Goal: Information Seeking & Learning: Learn about a topic

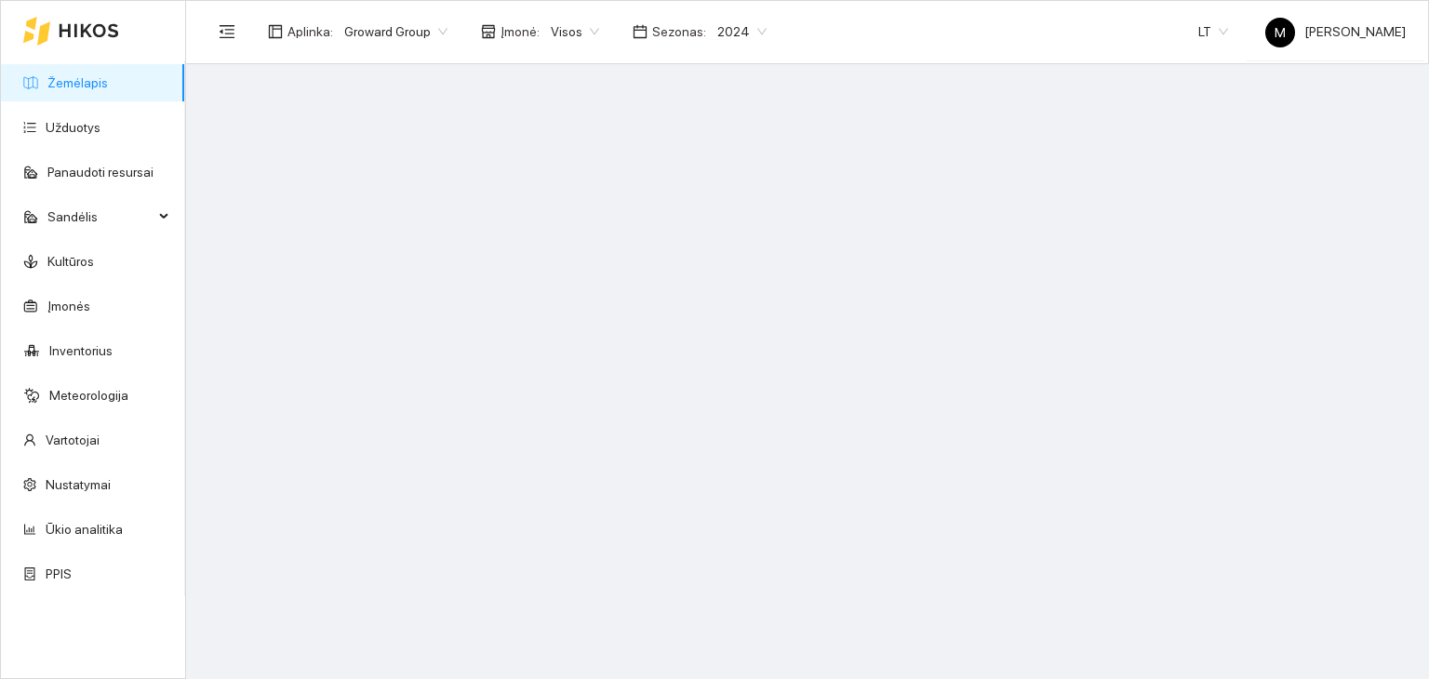
click at [733, 29] on span "2024" at bounding box center [741, 32] width 49 height 28
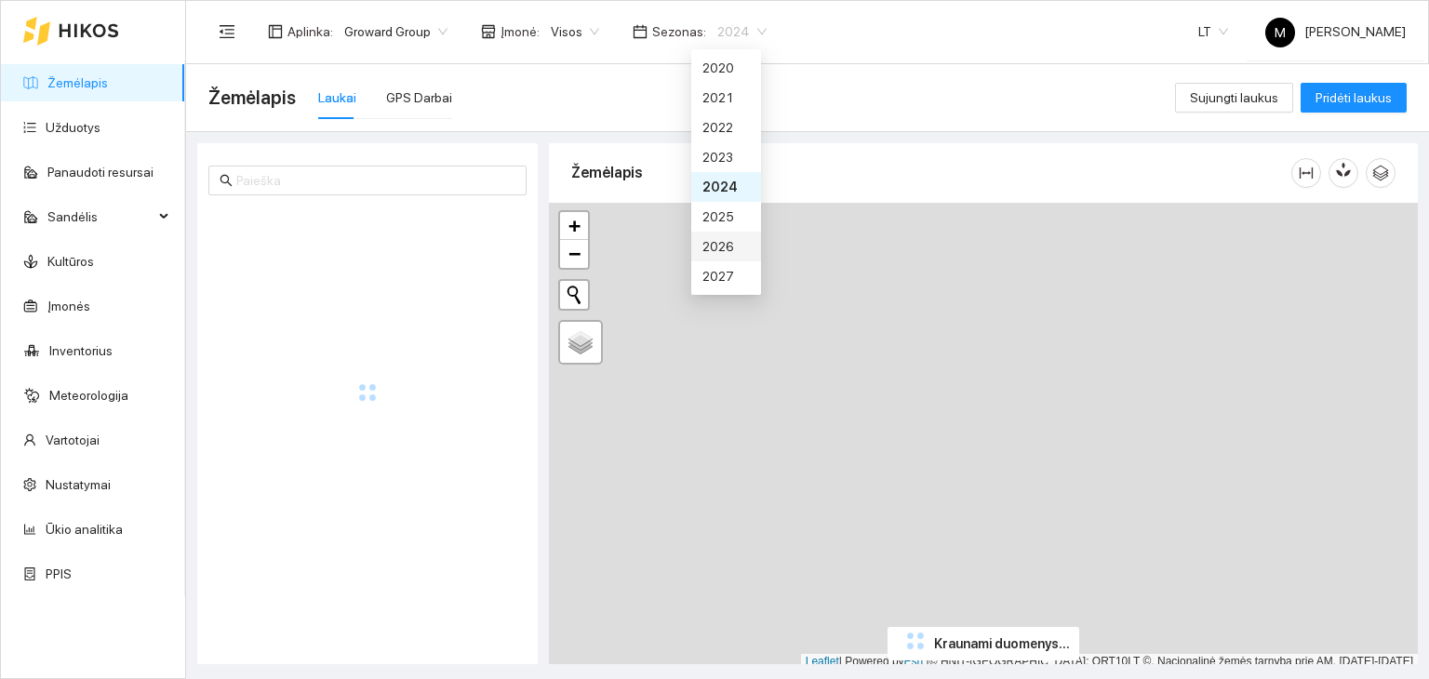
click at [735, 242] on div "2026" at bounding box center [726, 246] width 47 height 20
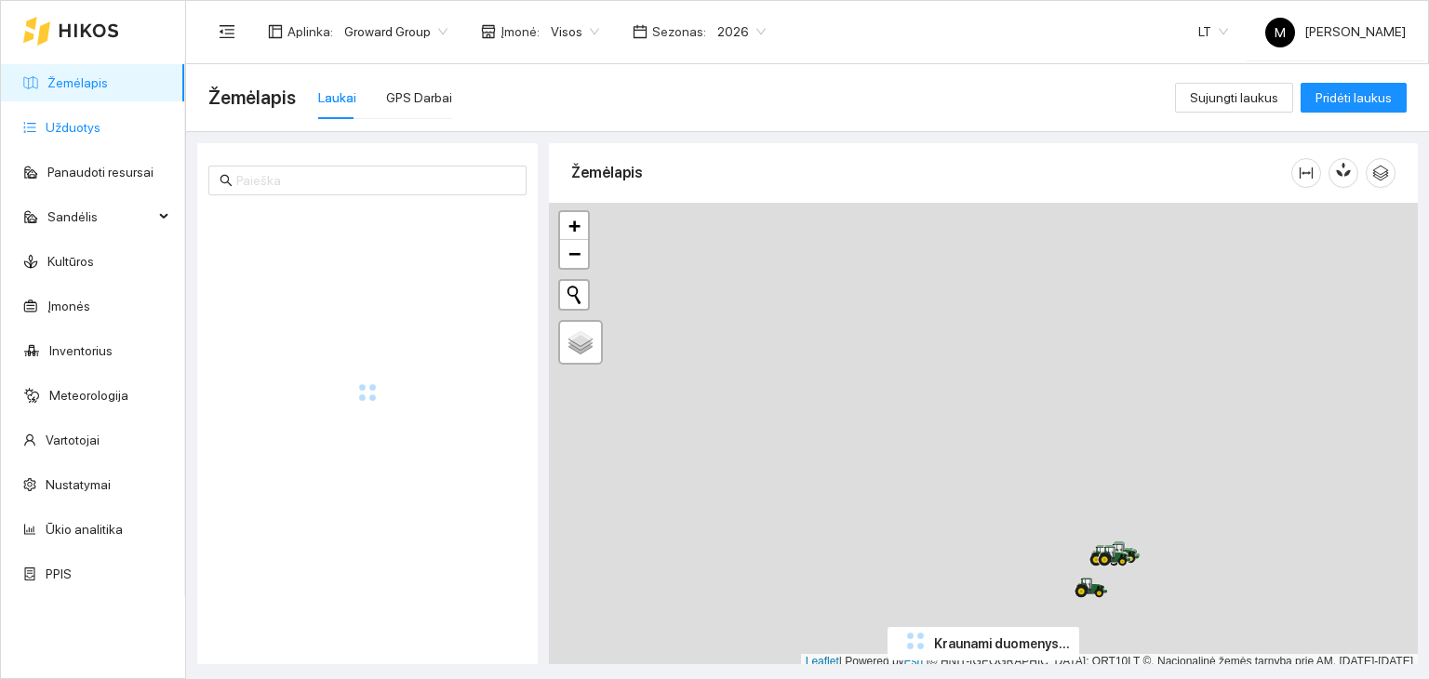
click at [63, 131] on link "Užduotys" at bounding box center [73, 127] width 55 height 15
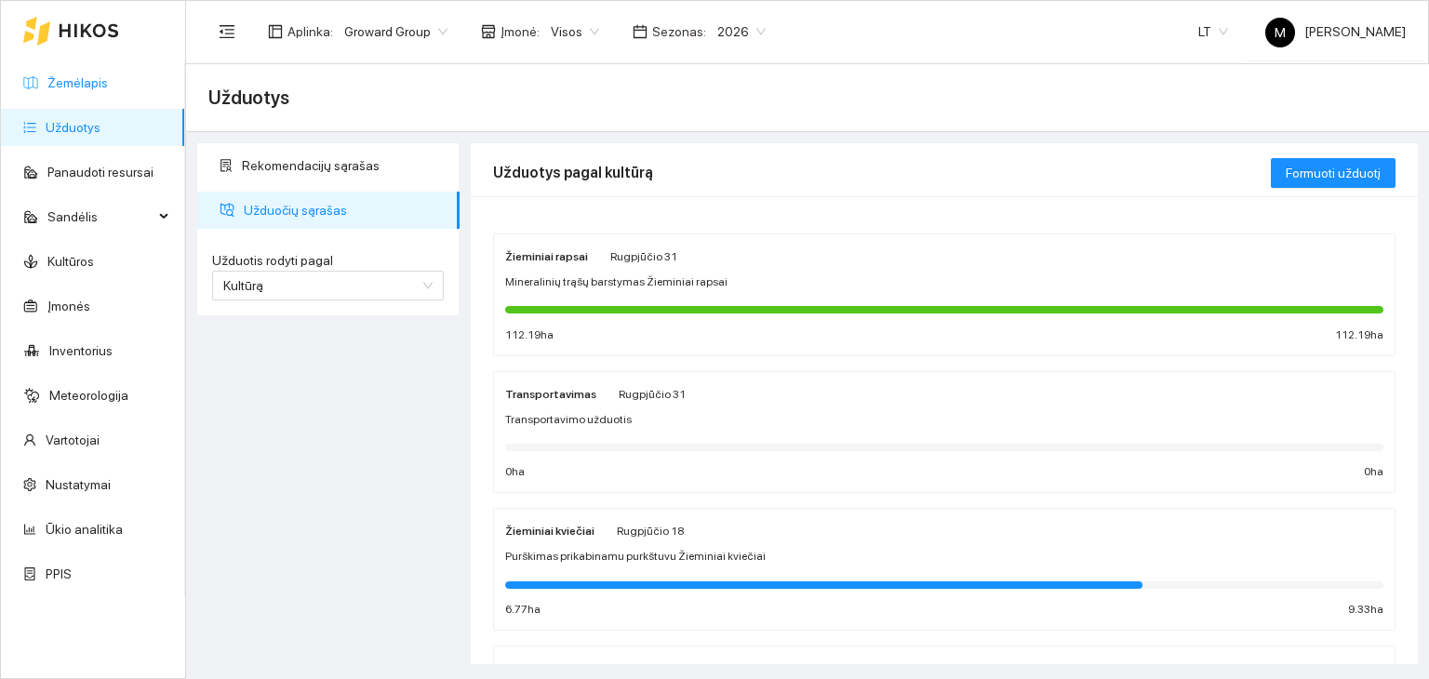
click at [108, 87] on link "Žemėlapis" at bounding box center [77, 82] width 60 height 15
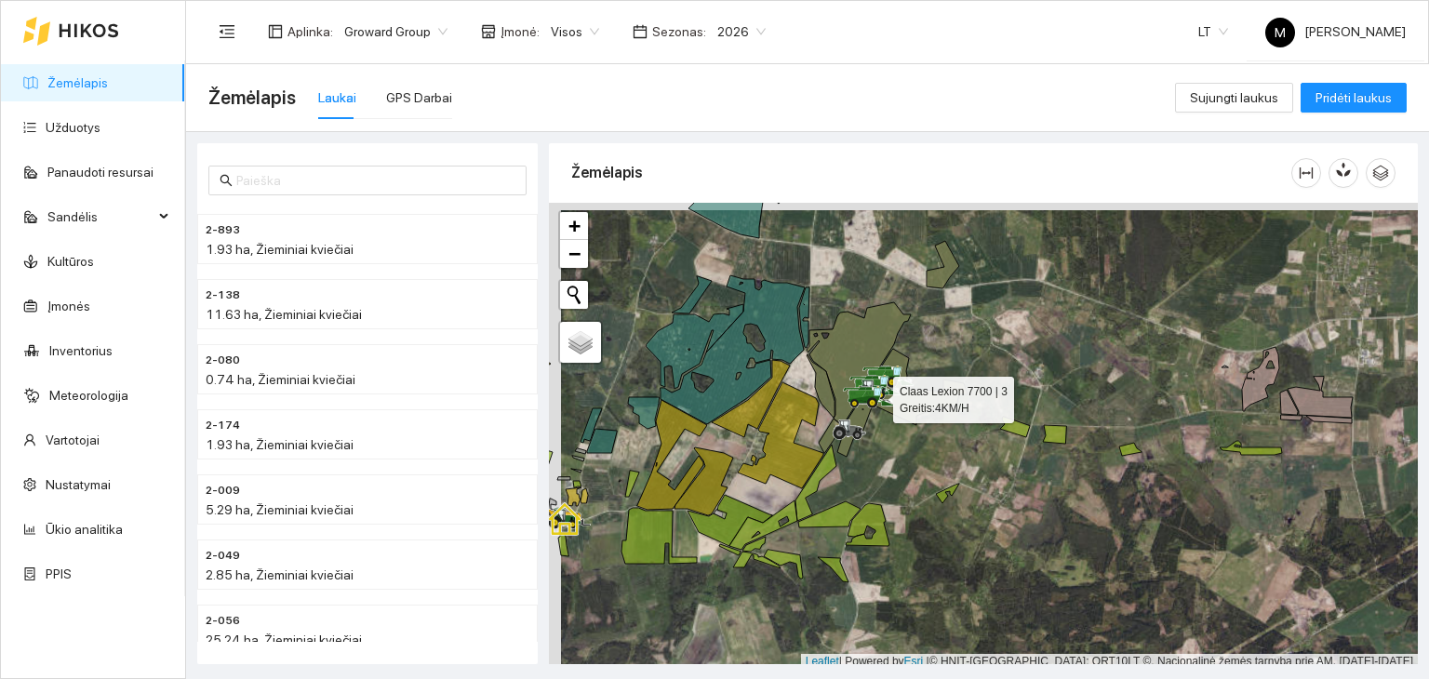
scroll to position [5, 0]
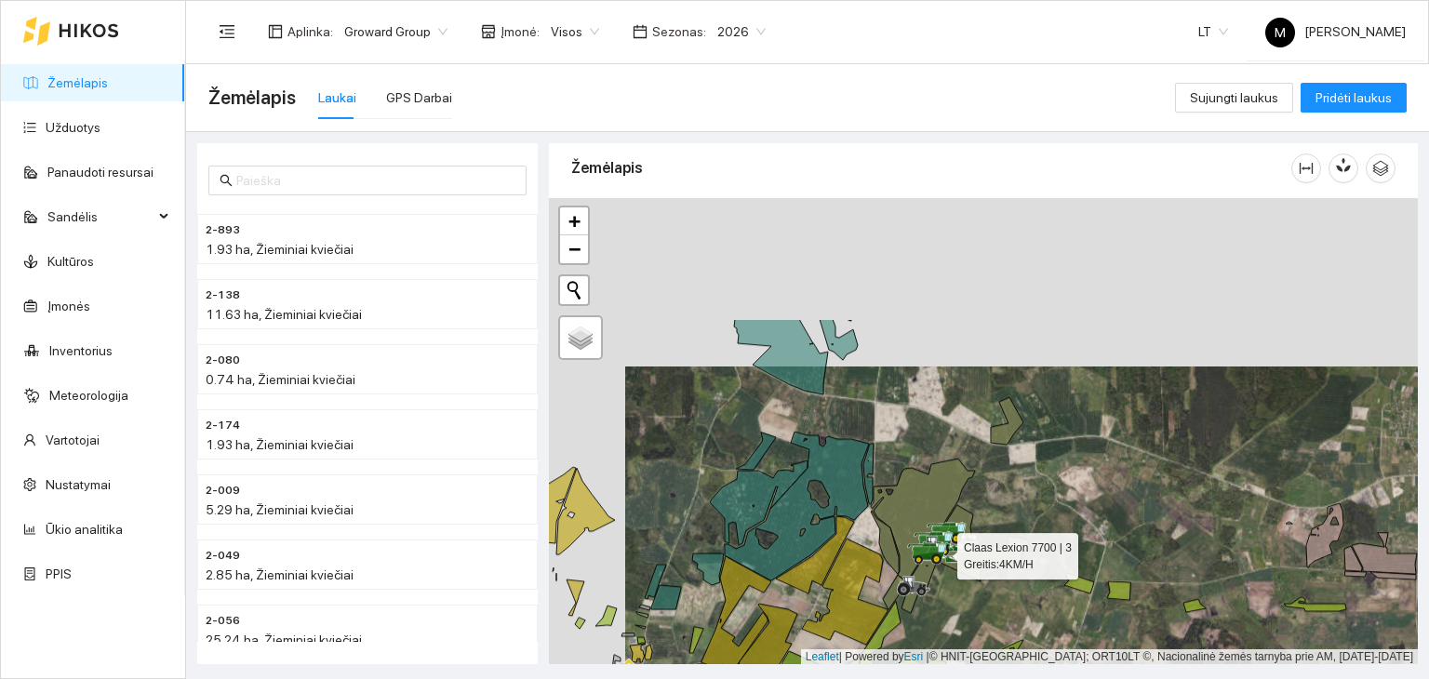
drag, startPoint x: 851, startPoint y: 244, endPoint x: 929, endPoint y: 414, distance: 187.4
click at [929, 414] on div at bounding box center [983, 431] width 869 height 467
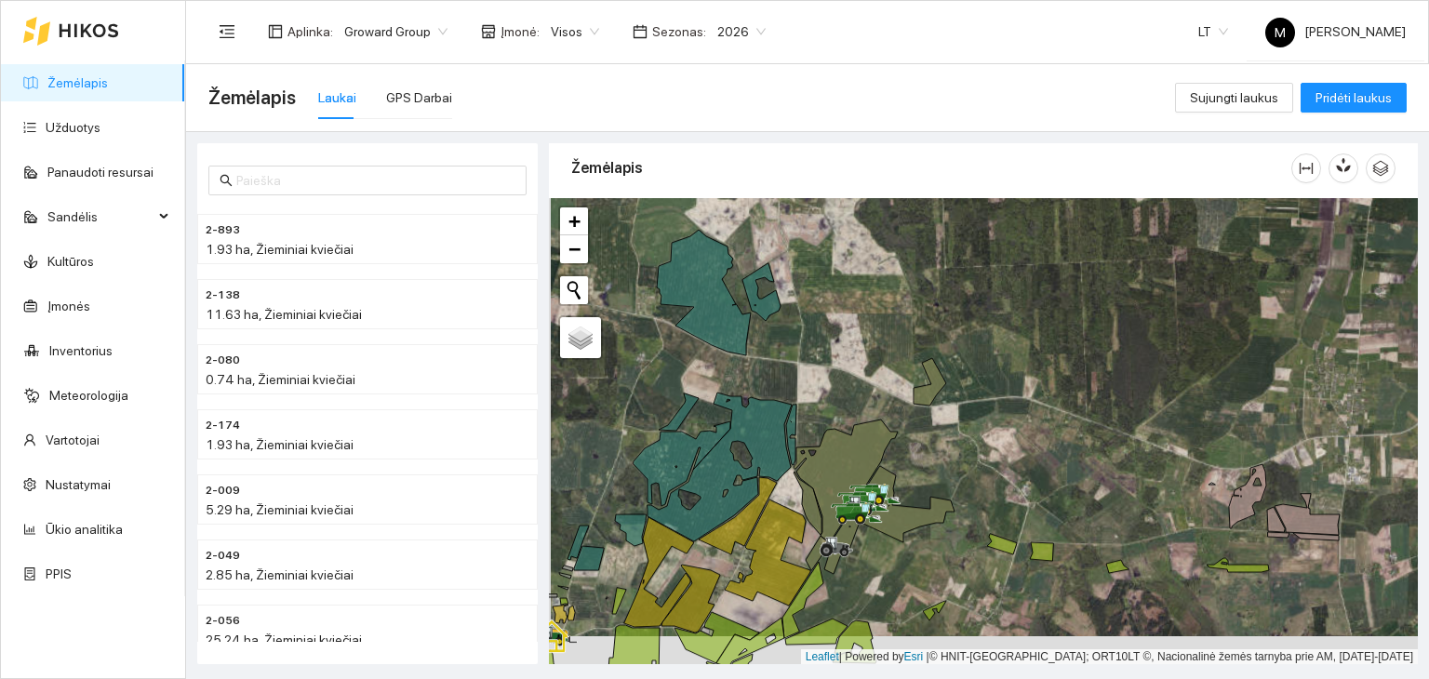
drag, startPoint x: 880, startPoint y: 571, endPoint x: 879, endPoint y: 529, distance: 42.8
click at [879, 529] on div at bounding box center [983, 431] width 869 height 467
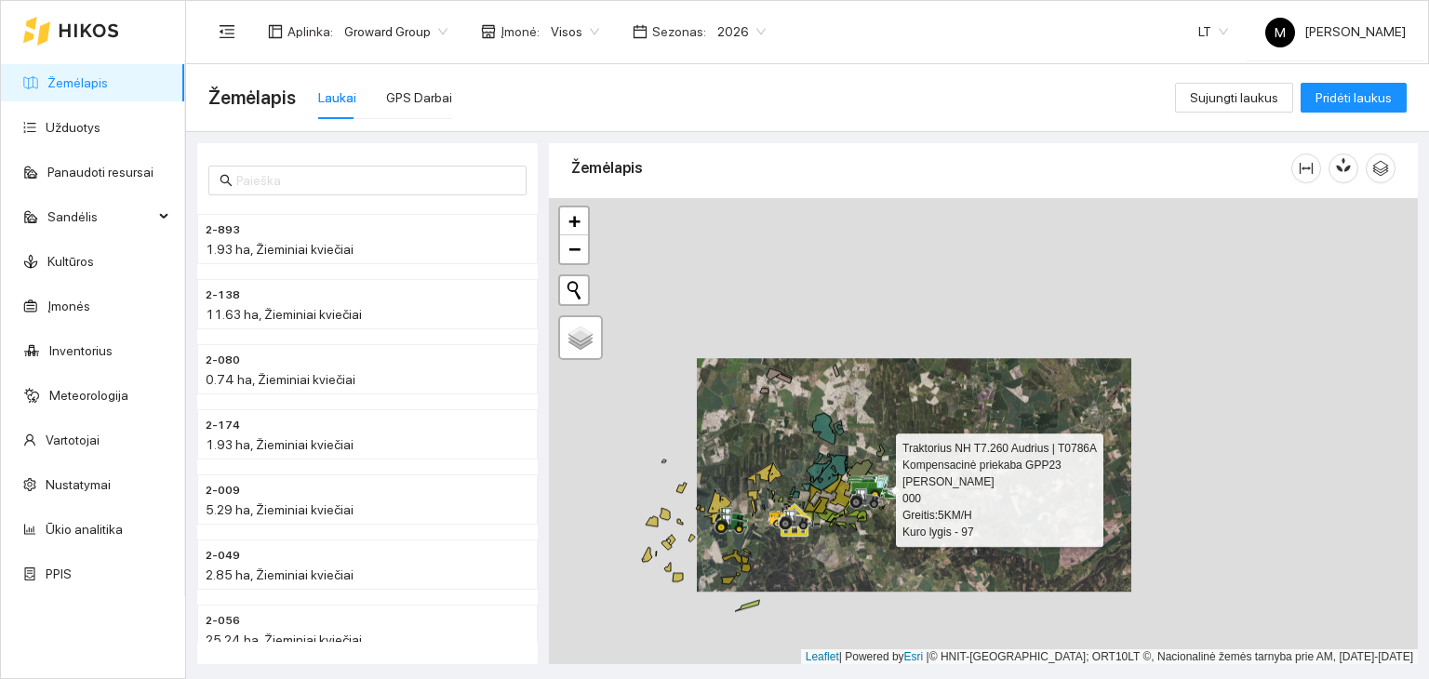
drag, startPoint x: 857, startPoint y: 313, endPoint x: 858, endPoint y: 421, distance: 108.0
click at [858, 421] on div at bounding box center [983, 431] width 869 height 467
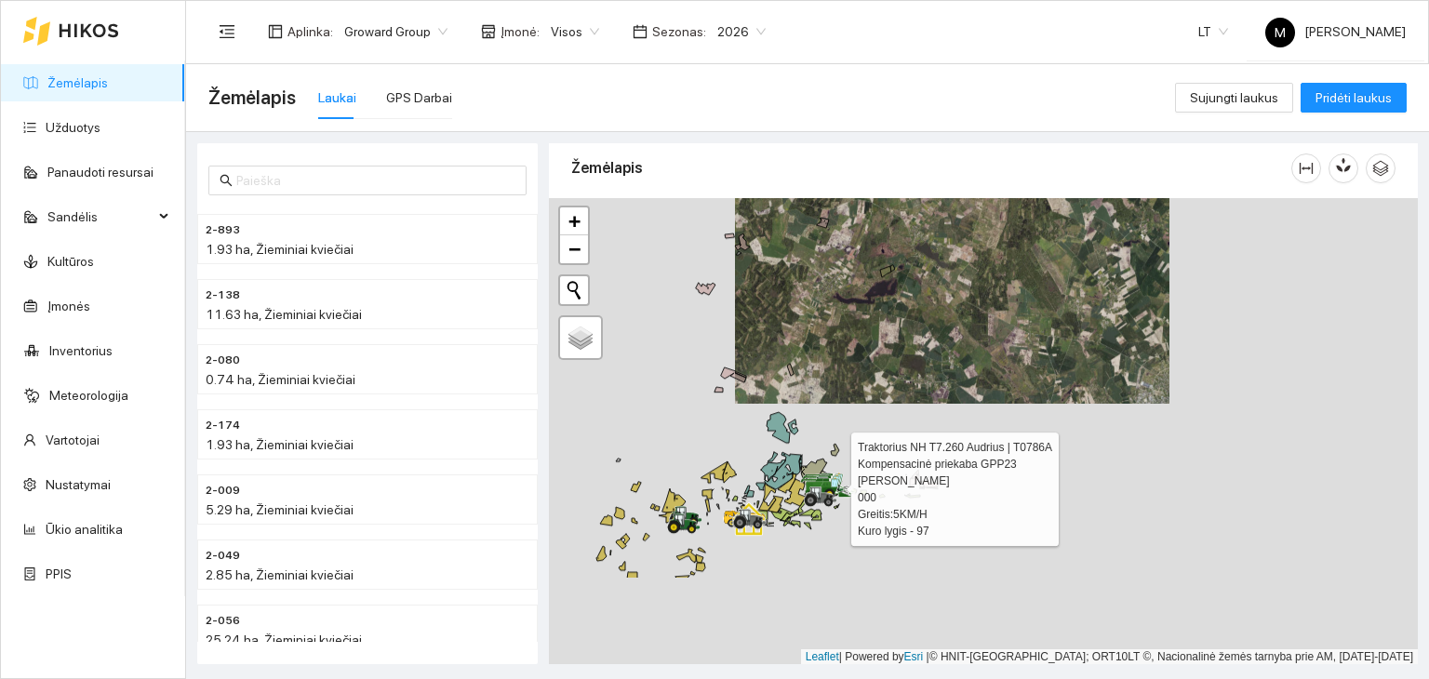
drag, startPoint x: 826, startPoint y: 485, endPoint x: 863, endPoint y: 350, distance: 139.7
click at [863, 350] on div at bounding box center [983, 431] width 869 height 467
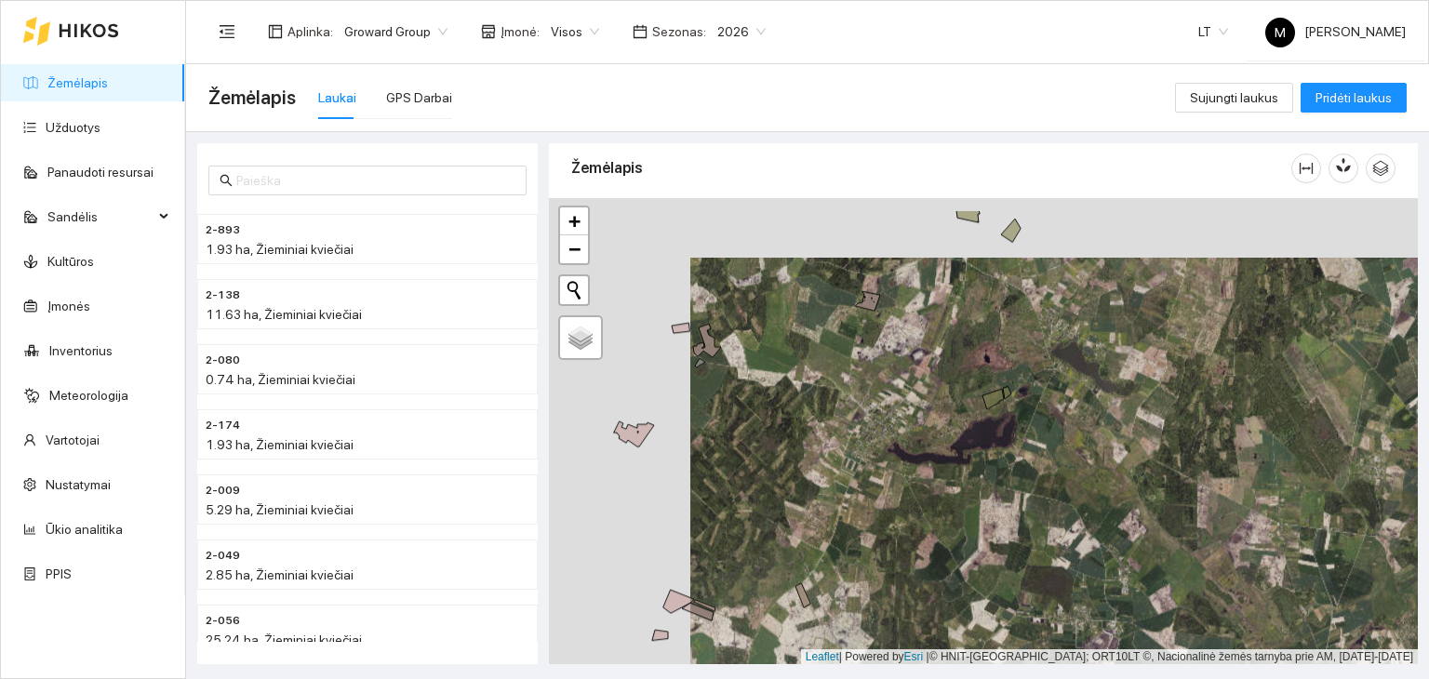
drag, startPoint x: 736, startPoint y: 393, endPoint x: 922, endPoint y: 465, distance: 199.8
click at [922, 465] on div at bounding box center [983, 431] width 869 height 467
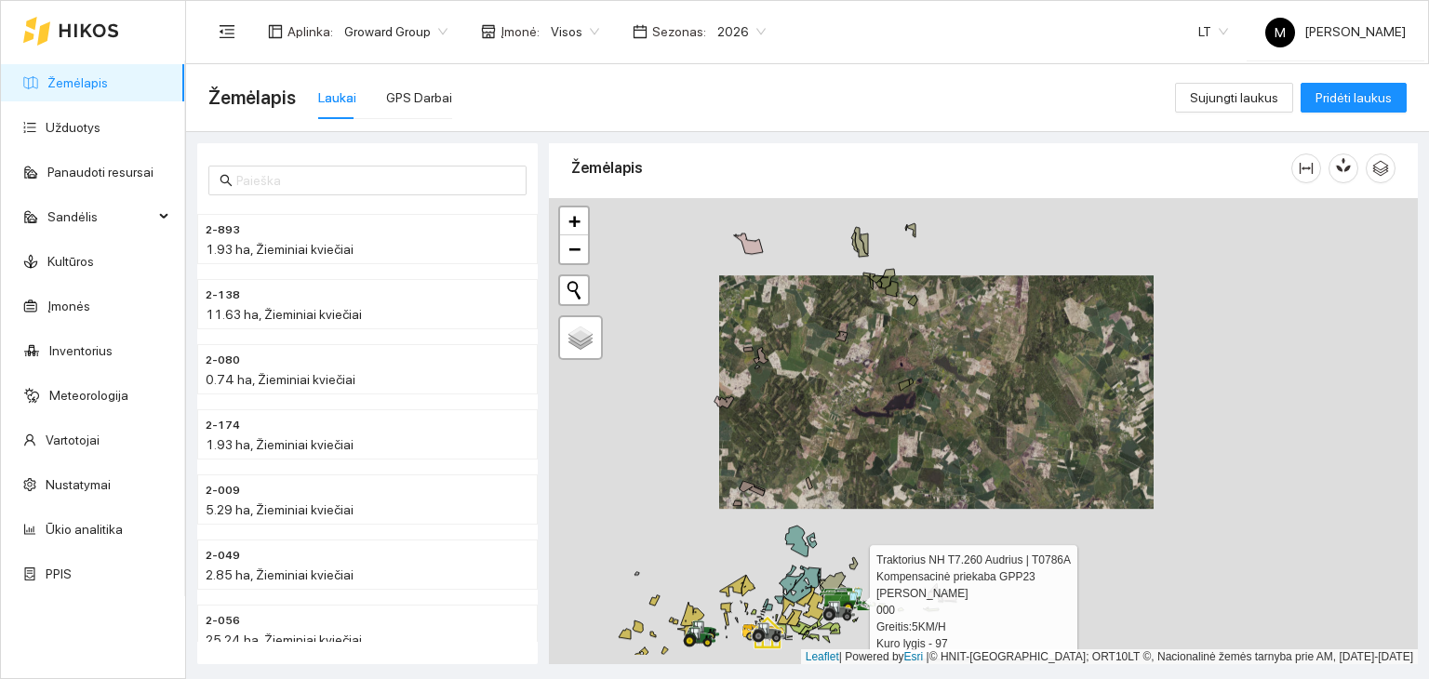
drag, startPoint x: 851, startPoint y: 505, endPoint x: 862, endPoint y: 449, distance: 57.9
click at [862, 449] on div at bounding box center [983, 431] width 869 height 467
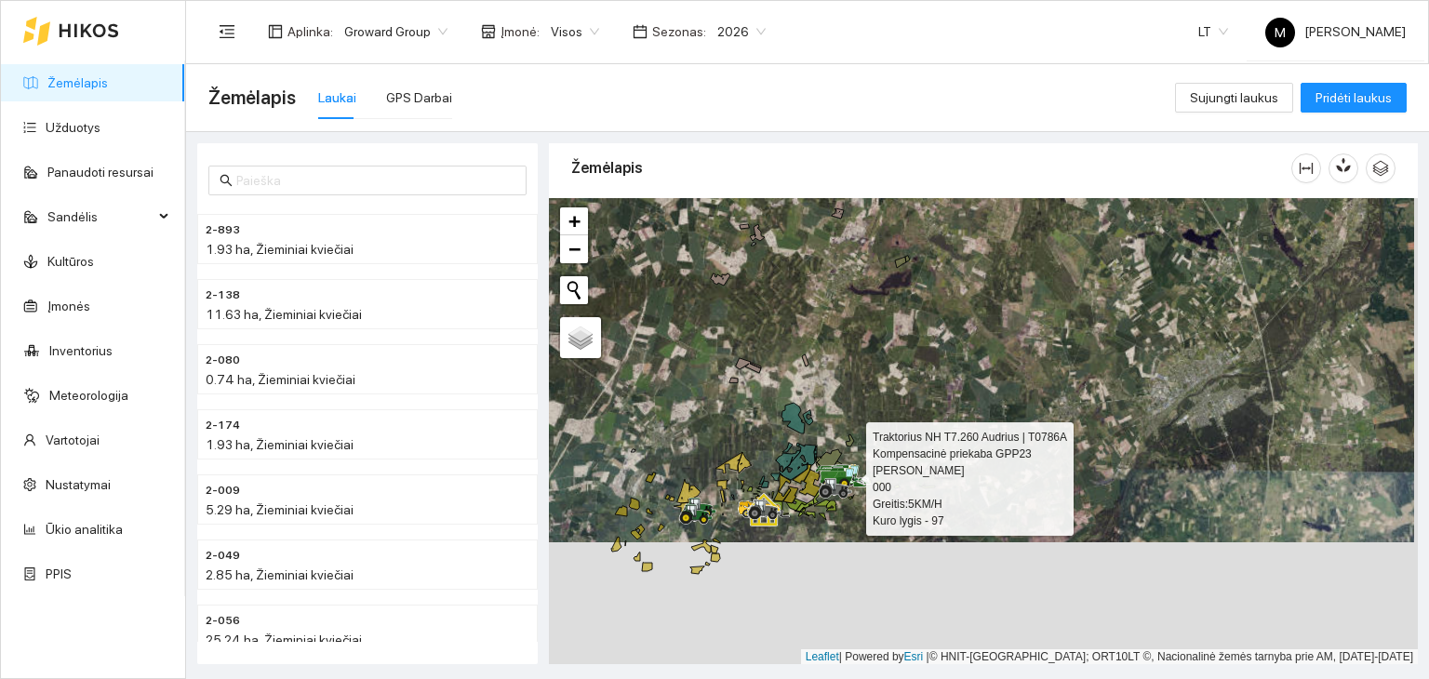
drag, startPoint x: 811, startPoint y: 571, endPoint x: 789, endPoint y: 436, distance: 137.7
click at [789, 443] on icon at bounding box center [796, 461] width 40 height 37
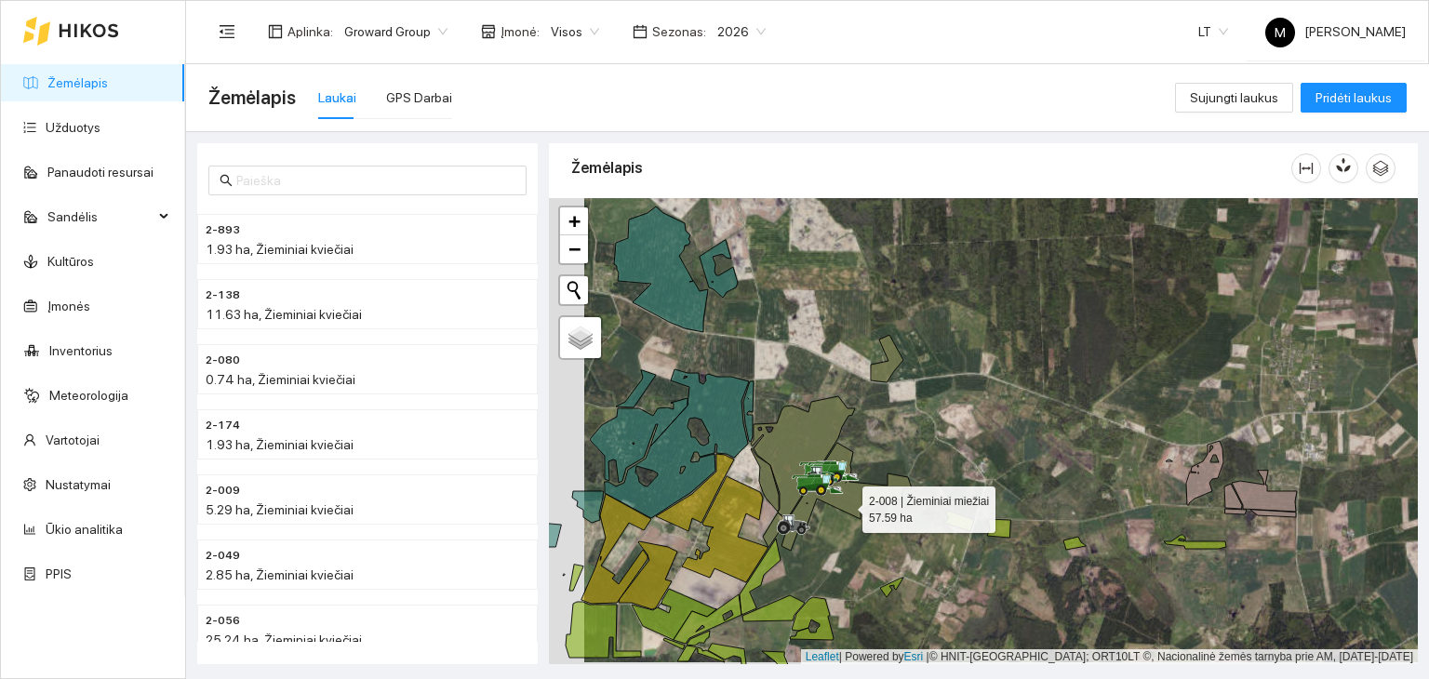
drag, startPoint x: 810, startPoint y: 507, endPoint x: 845, endPoint y: 504, distance: 35.5
click at [845, 504] on icon at bounding box center [847, 497] width 130 height 108
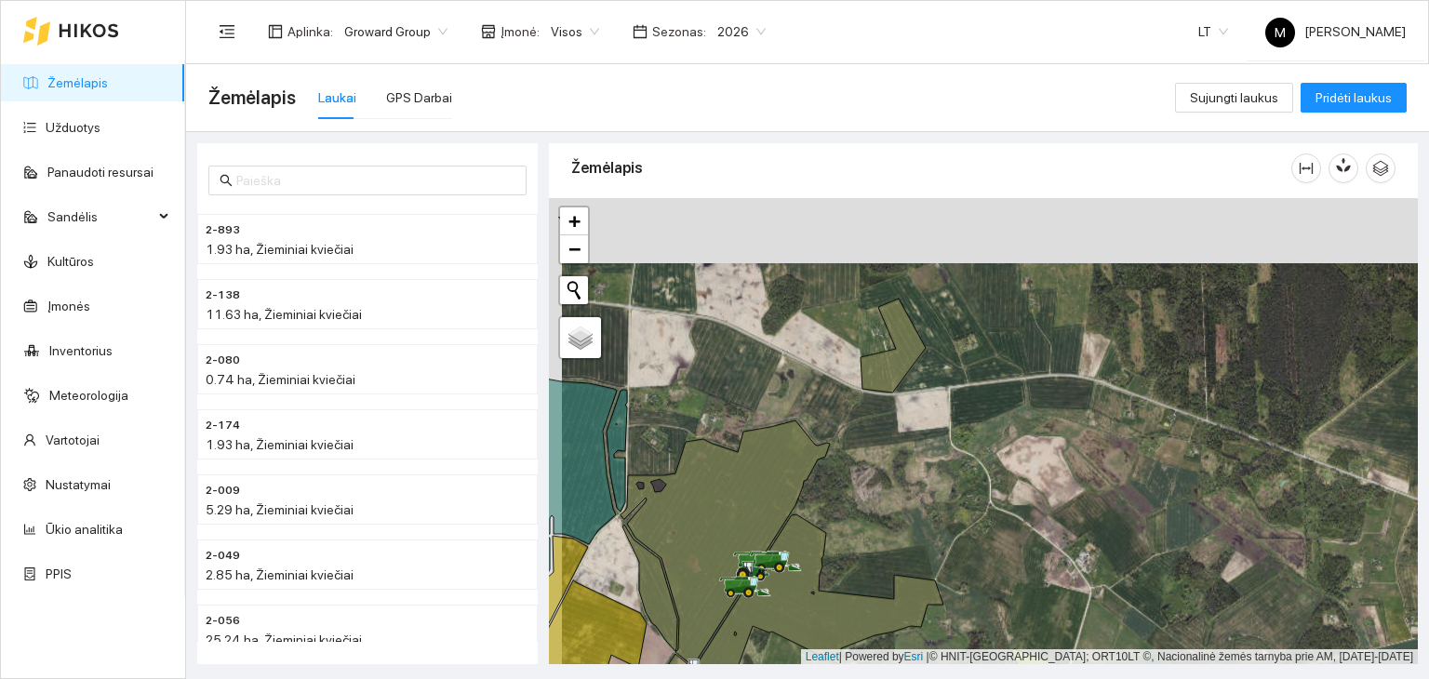
drag, startPoint x: 875, startPoint y: 304, endPoint x: 919, endPoint y: 422, distance: 126.0
click at [919, 393] on icon at bounding box center [893, 346] width 65 height 94
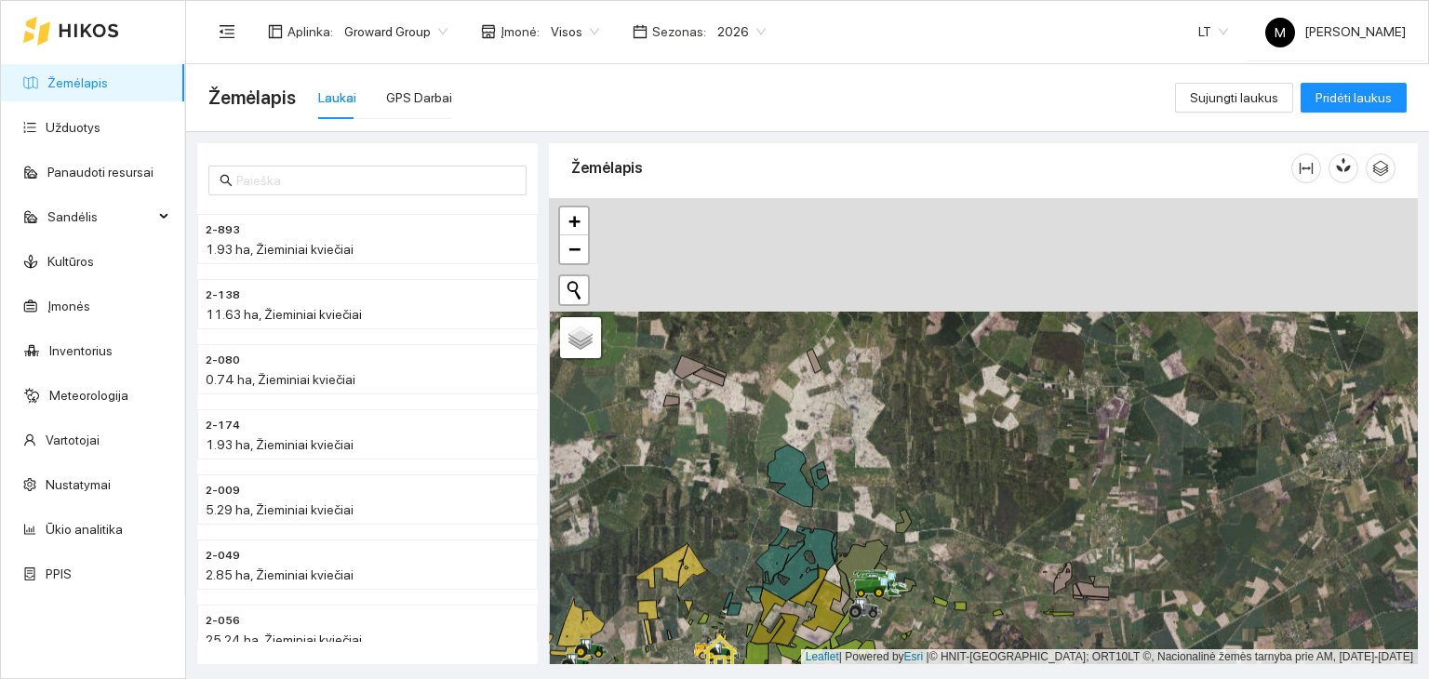
drag, startPoint x: 812, startPoint y: 275, endPoint x: 813, endPoint y: 388, distance: 113.5
click at [813, 388] on div at bounding box center [983, 431] width 869 height 467
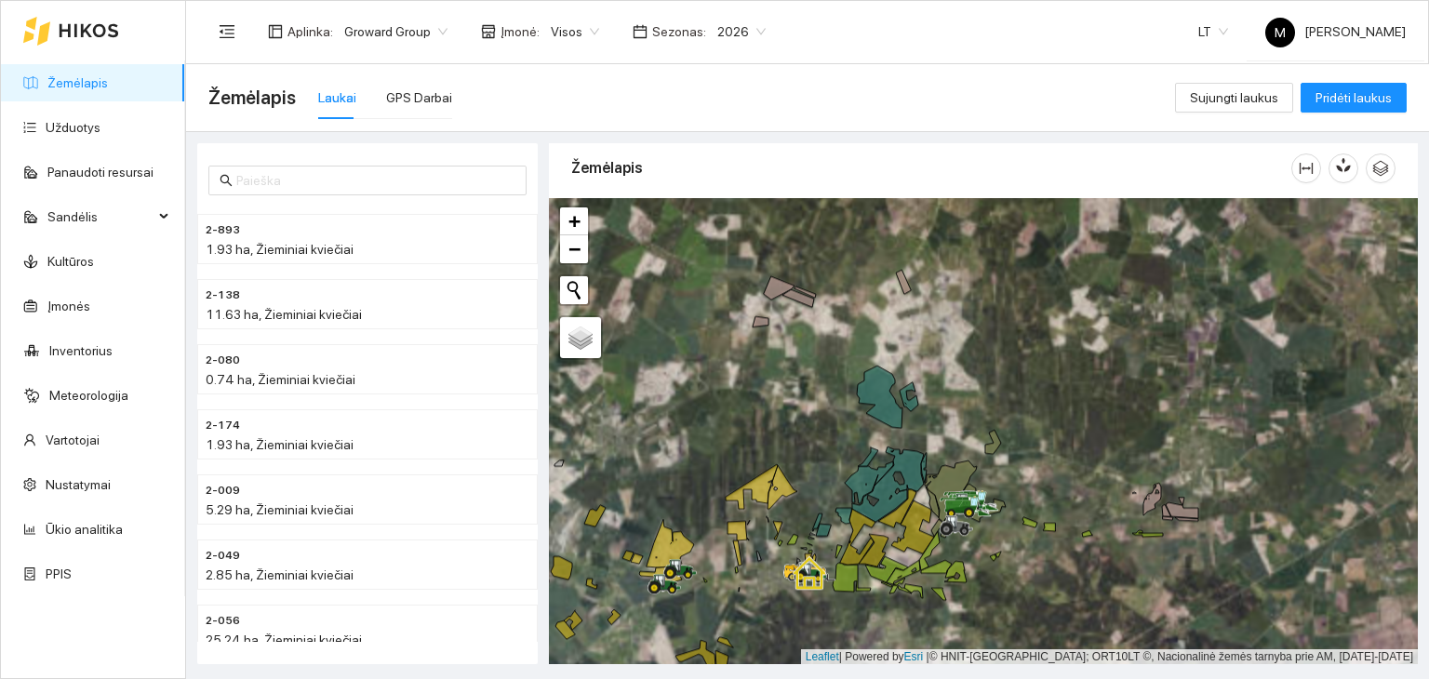
drag, startPoint x: 927, startPoint y: 372, endPoint x: 953, endPoint y: 455, distance: 86.8
click at [953, 455] on div at bounding box center [983, 431] width 869 height 467
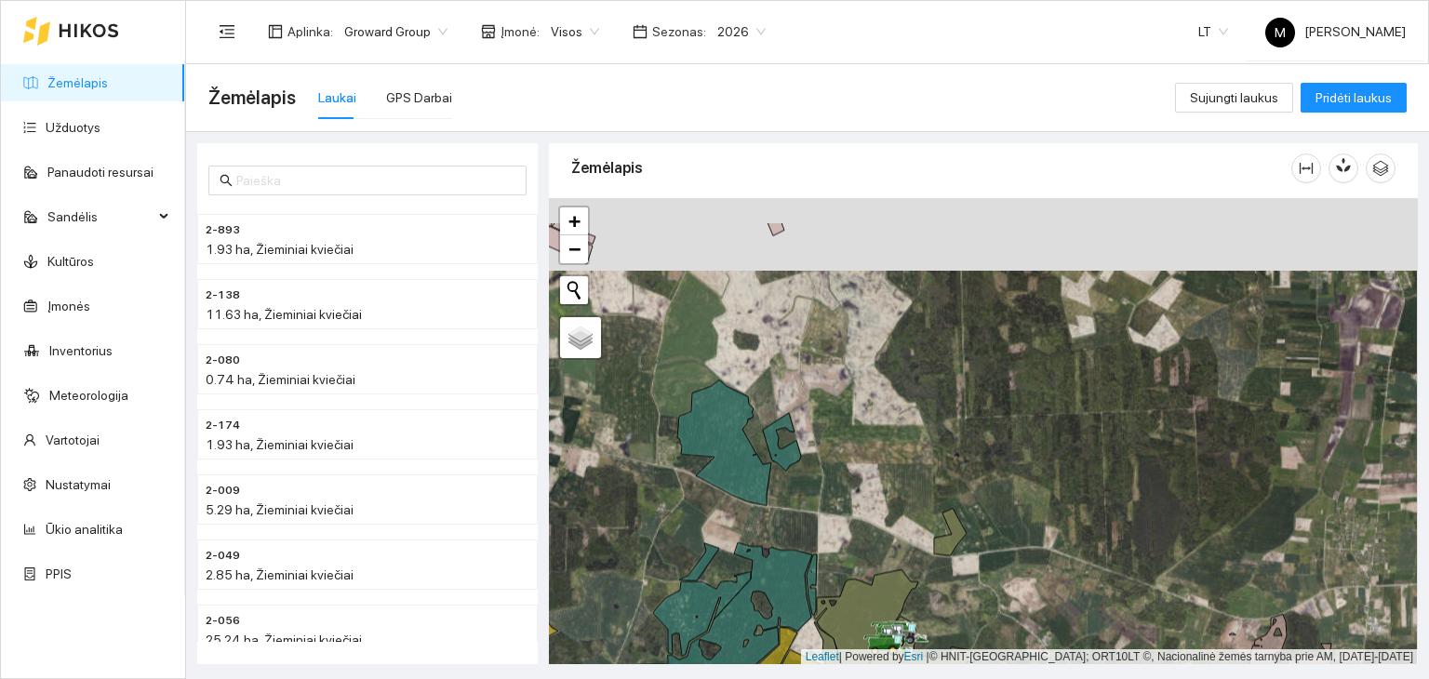
drag, startPoint x: 844, startPoint y: 514, endPoint x: 841, endPoint y: 586, distance: 72.6
click at [841, 586] on div at bounding box center [983, 431] width 869 height 467
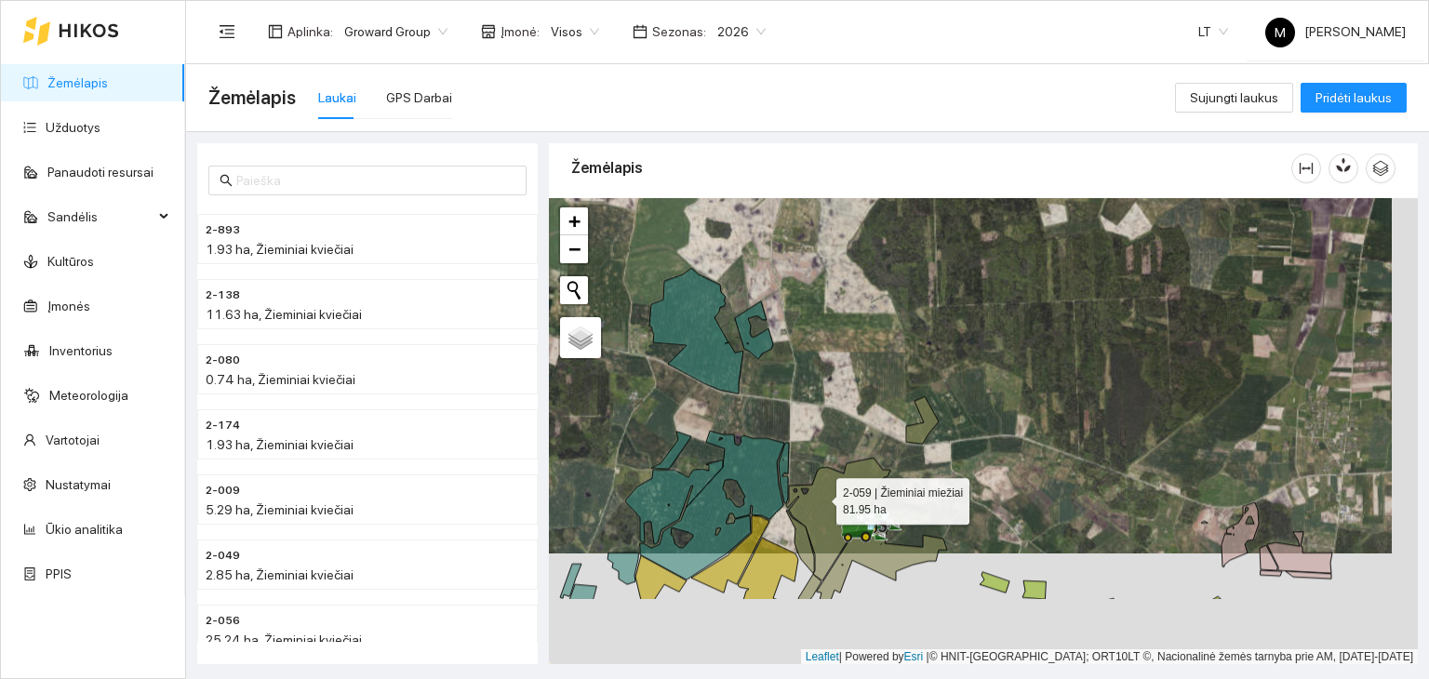
drag, startPoint x: 840, startPoint y: 574, endPoint x: 818, endPoint y: 491, distance: 85.8
click at [819, 491] on icon at bounding box center [838, 519] width 104 height 123
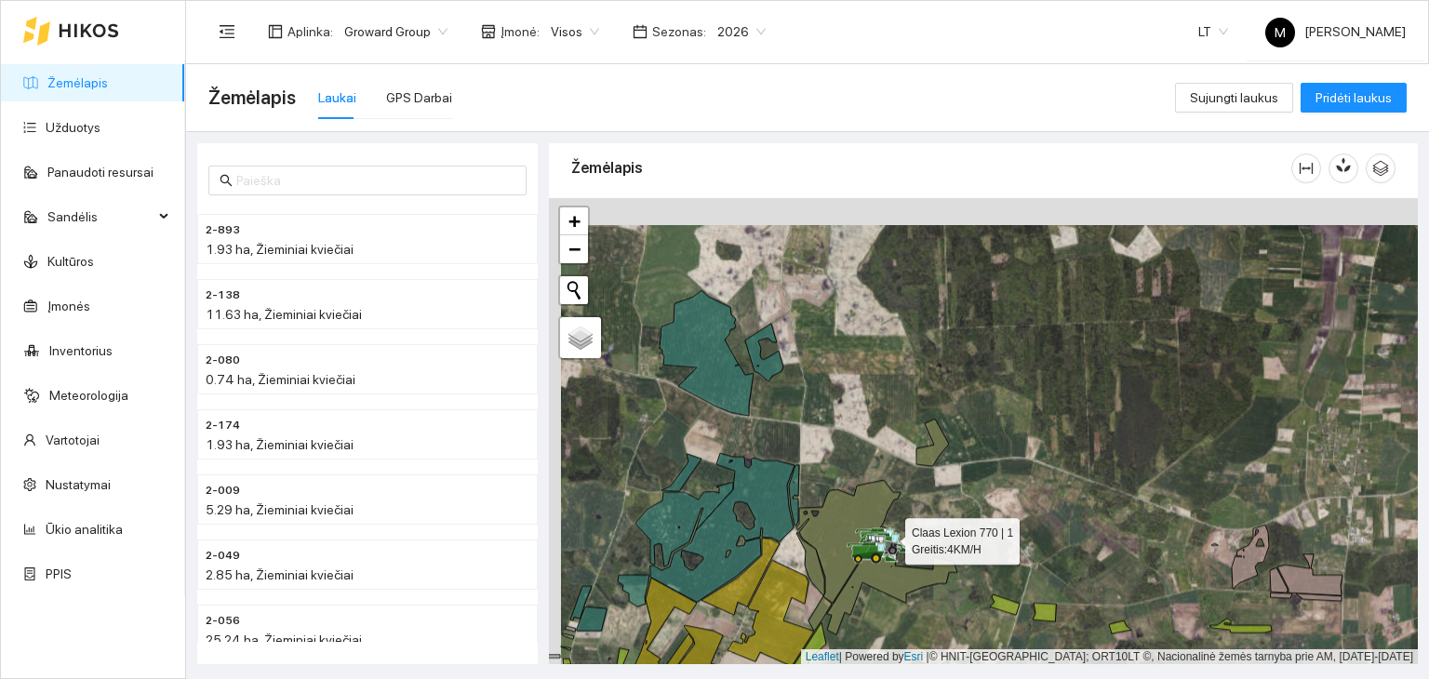
drag, startPoint x: 817, startPoint y: 450, endPoint x: 829, endPoint y: 477, distance: 29.6
click at [829, 477] on div at bounding box center [983, 431] width 869 height 467
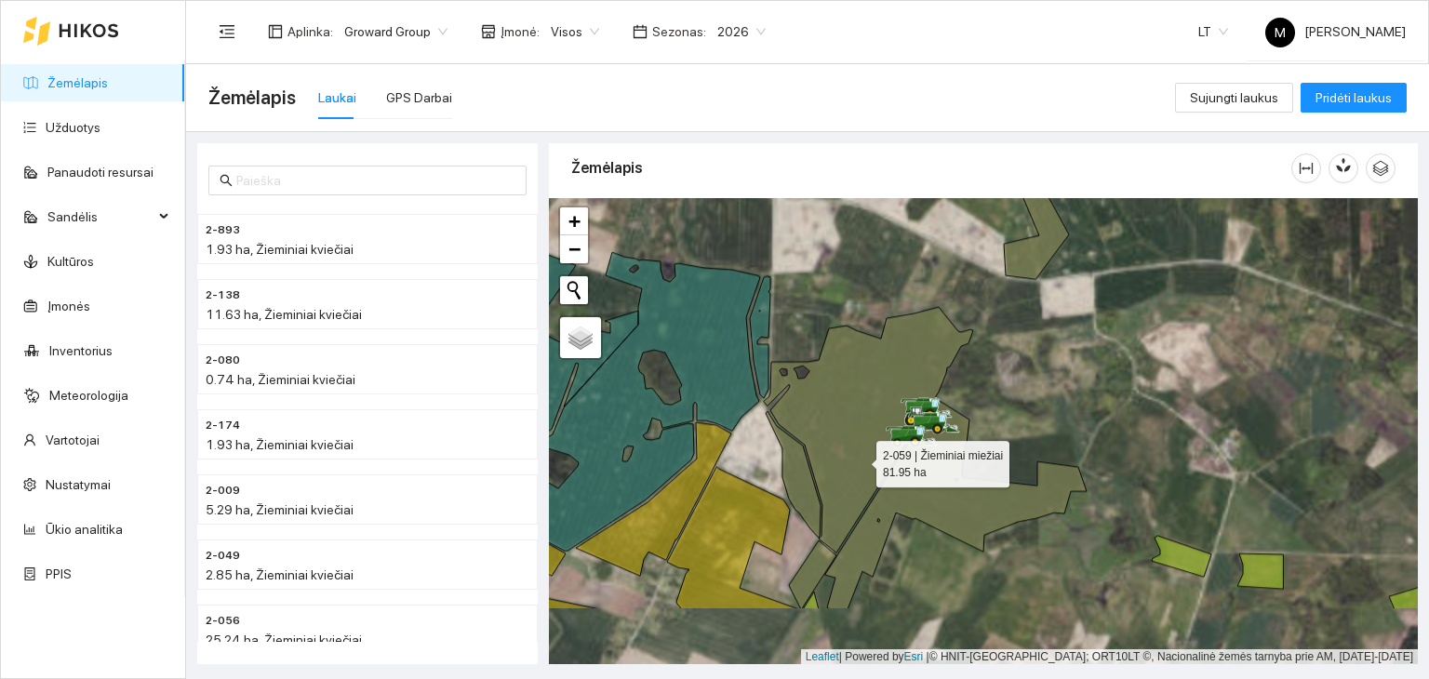
drag, startPoint x: 836, startPoint y: 560, endPoint x: 860, endPoint y: 460, distance: 103.4
click at [860, 460] on icon at bounding box center [868, 430] width 209 height 246
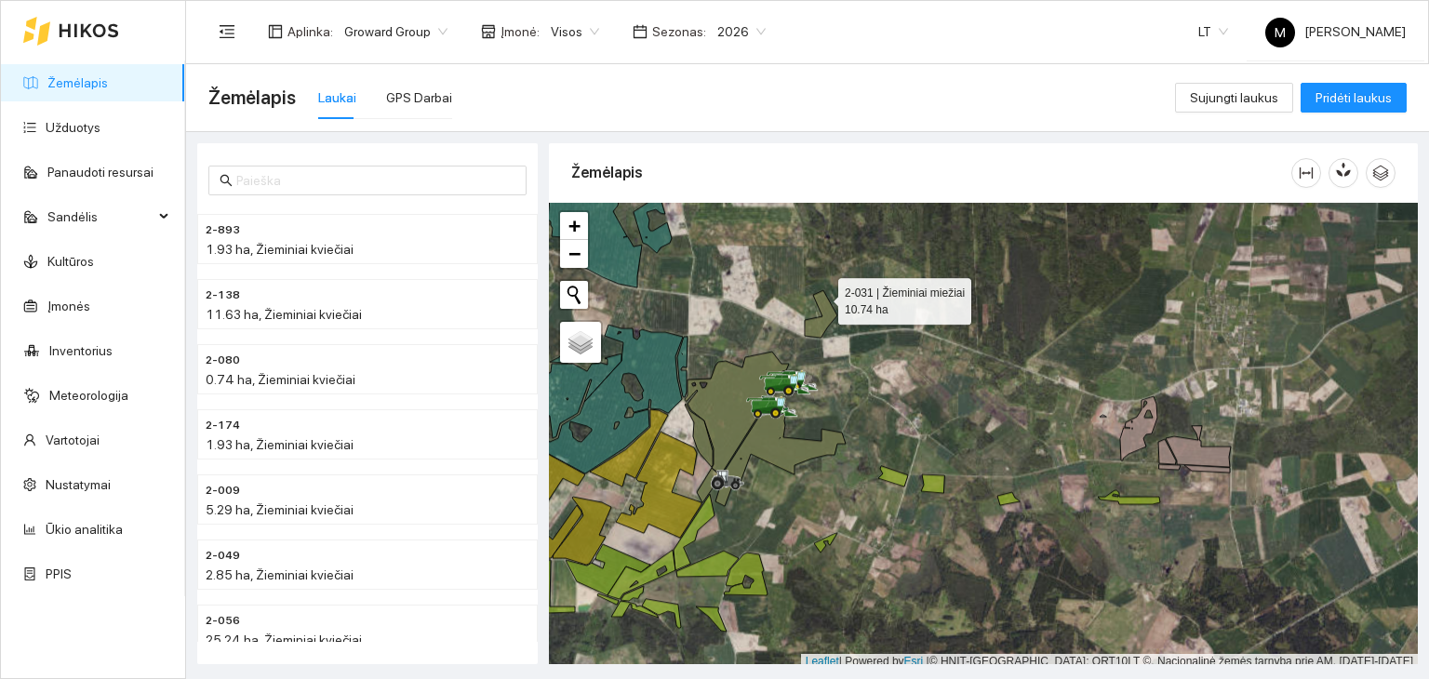
scroll to position [5, 0]
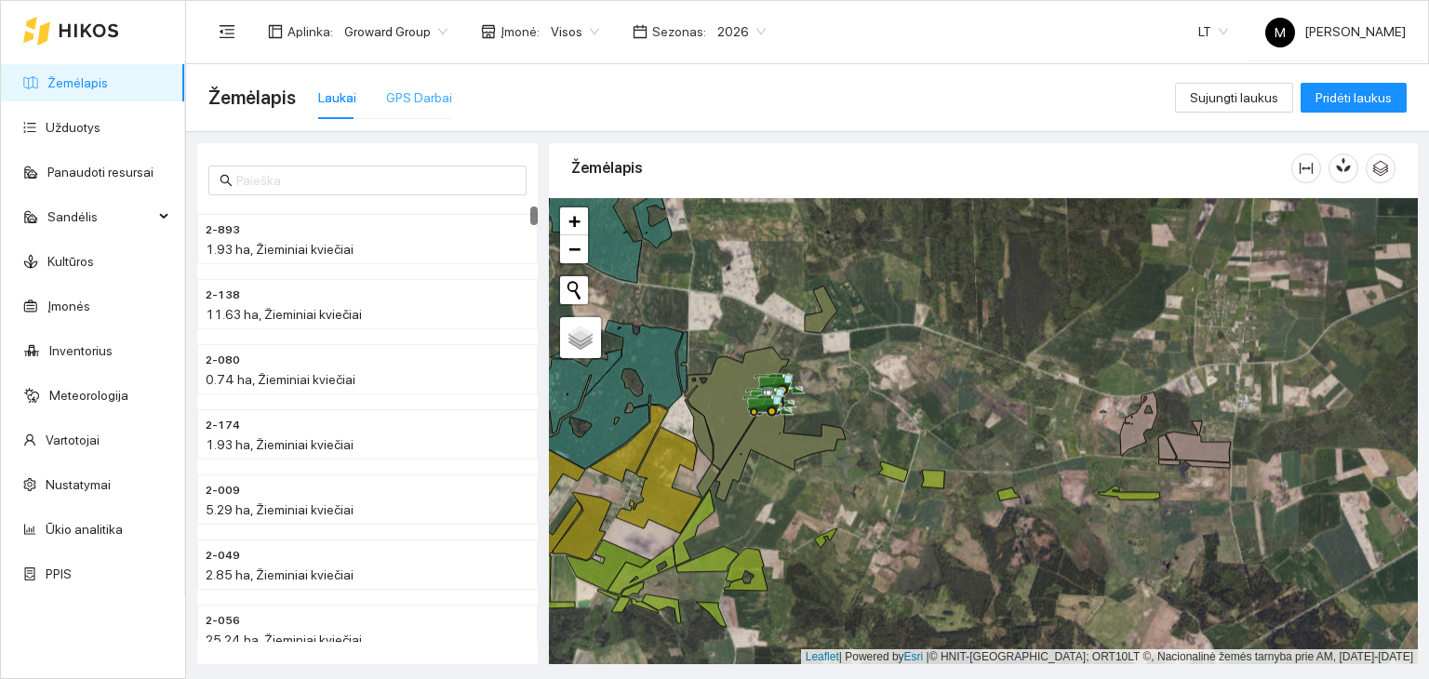
click at [418, 79] on div "GPS Darbai" at bounding box center [419, 97] width 66 height 43
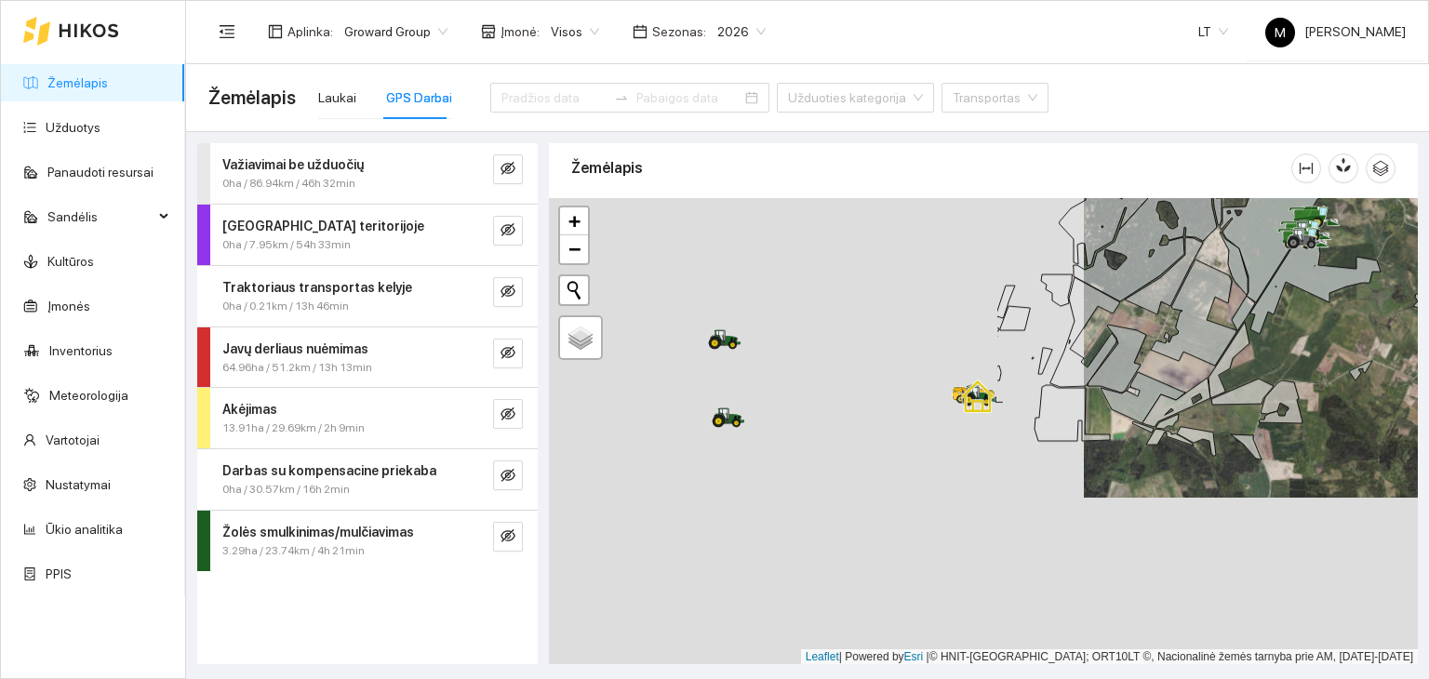
drag, startPoint x: 643, startPoint y: 425, endPoint x: 1154, endPoint y: 267, distance: 534.8
click at [1180, 254] on icon at bounding box center [1139, 227] width 158 height 149
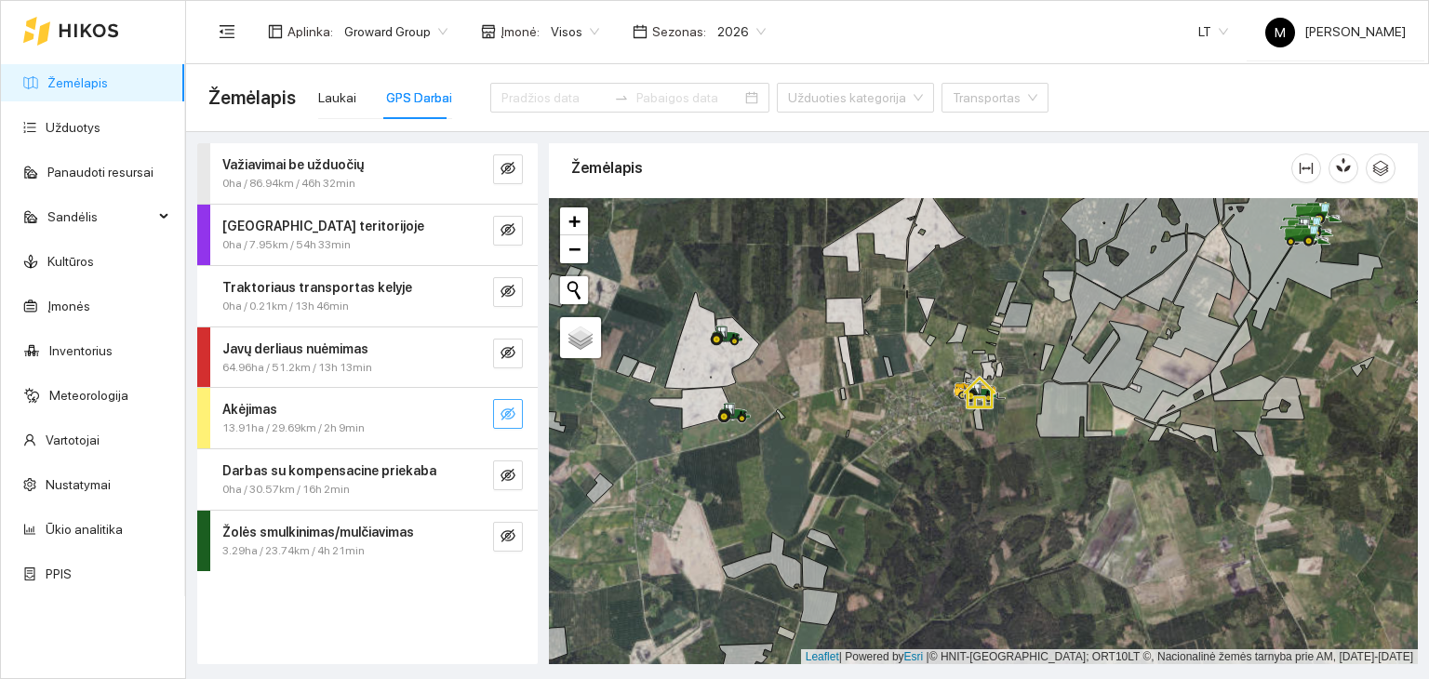
click at [511, 418] on icon "eye-invisible" at bounding box center [508, 414] width 15 height 15
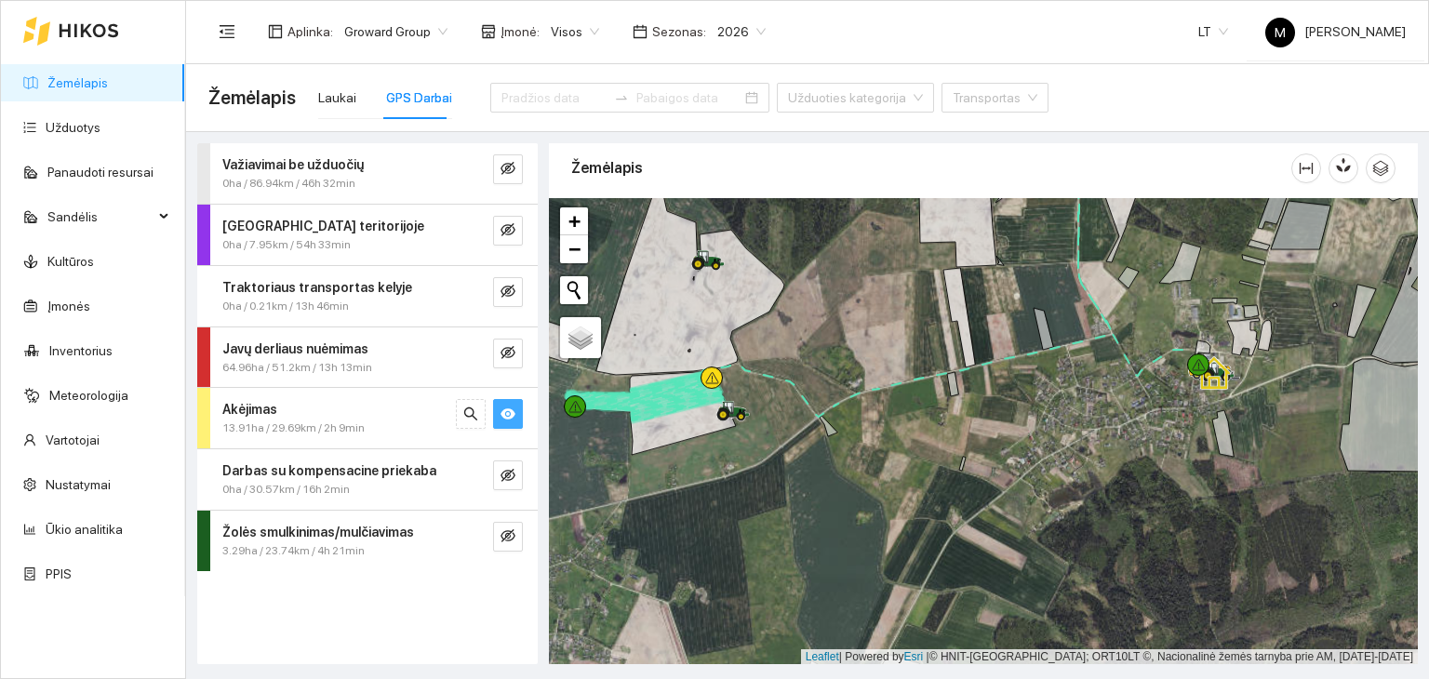
click at [380, 530] on strong "Žolės smulkinimas/mulčiavimas" at bounding box center [318, 532] width 192 height 15
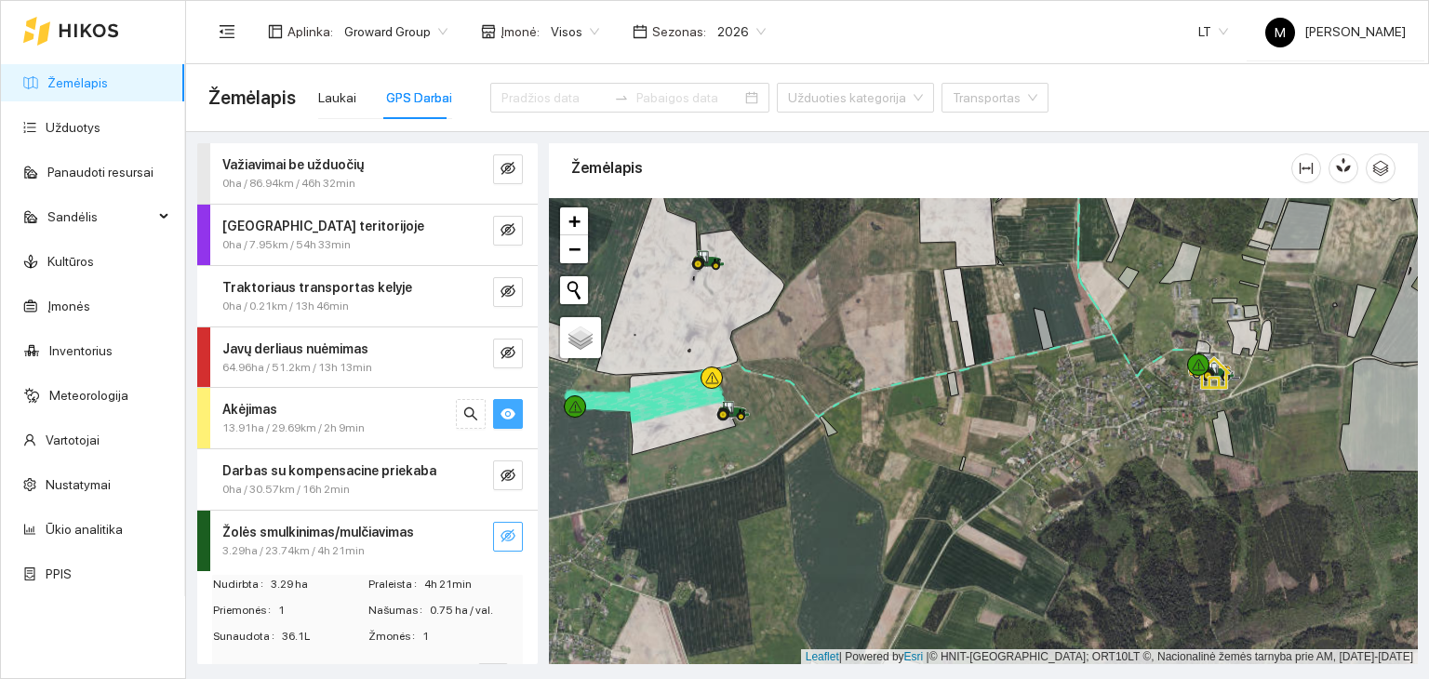
click at [501, 538] on icon "eye-invisible" at bounding box center [508, 536] width 15 height 15
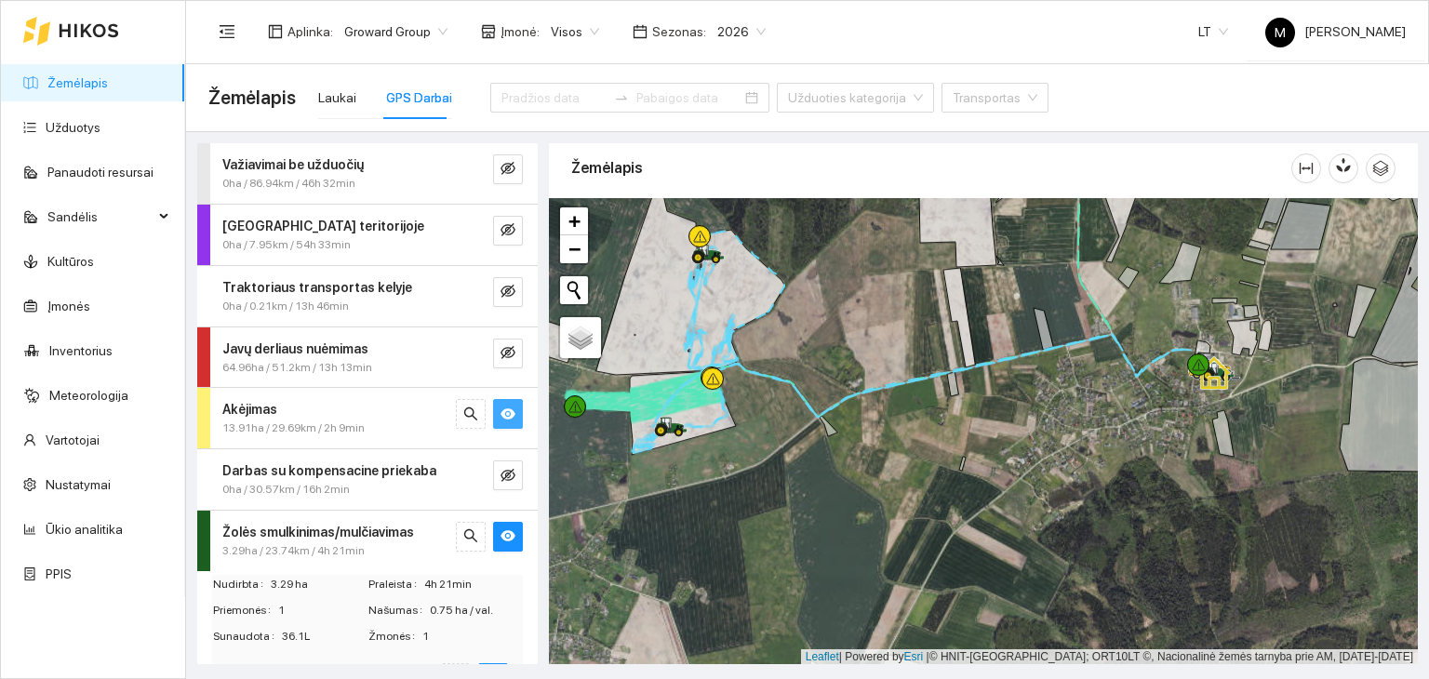
click at [346, 403] on div "Akėjimas" at bounding box center [336, 409] width 228 height 20
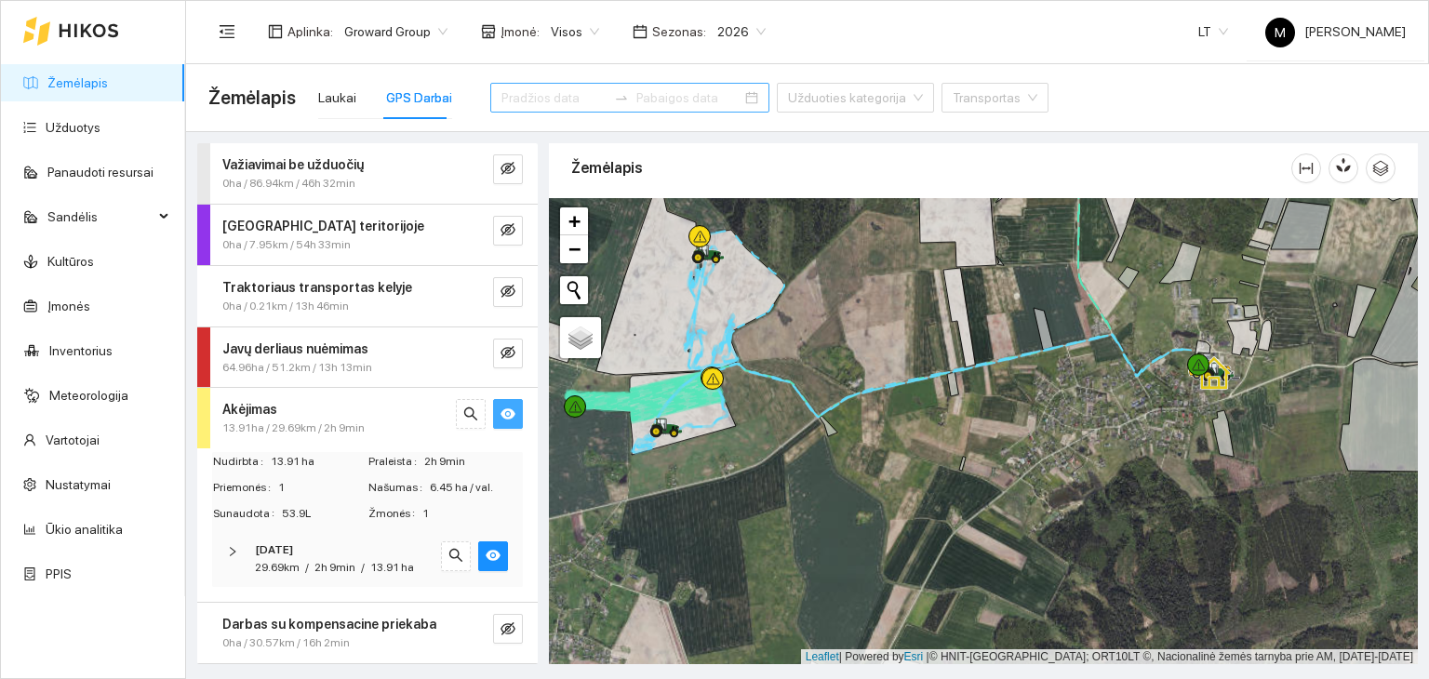
click at [581, 97] on input at bounding box center [554, 97] width 105 height 20
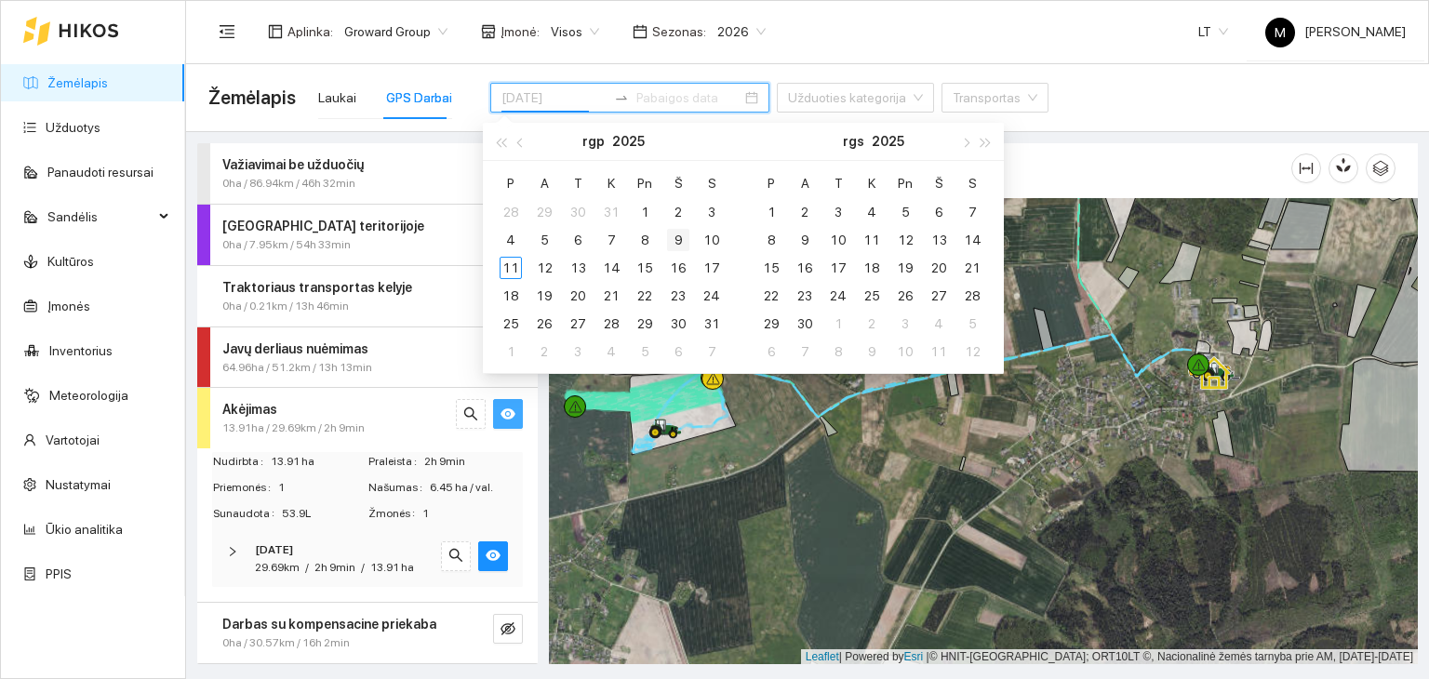
type input "[DATE]"
click at [674, 235] on div "9" at bounding box center [678, 240] width 22 height 22
click at [518, 266] on div "11" at bounding box center [511, 268] width 22 height 22
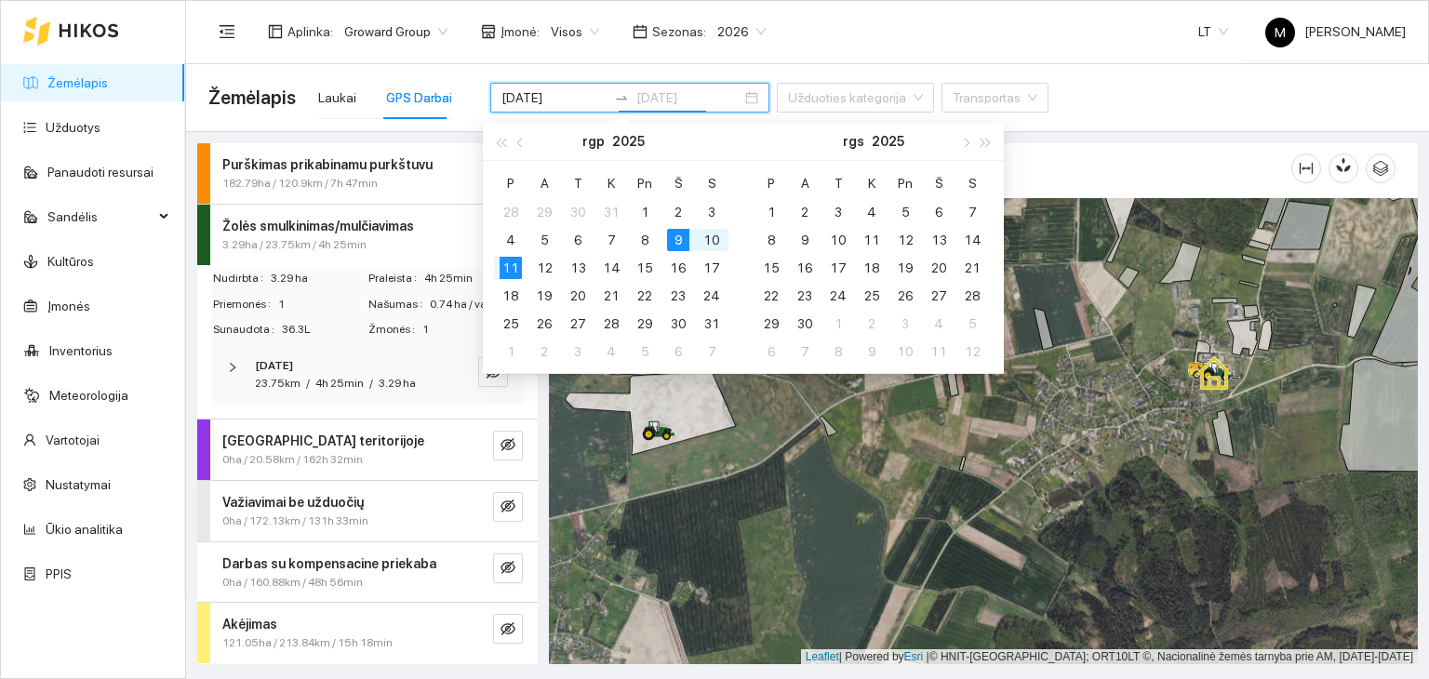
type input "[DATE]"
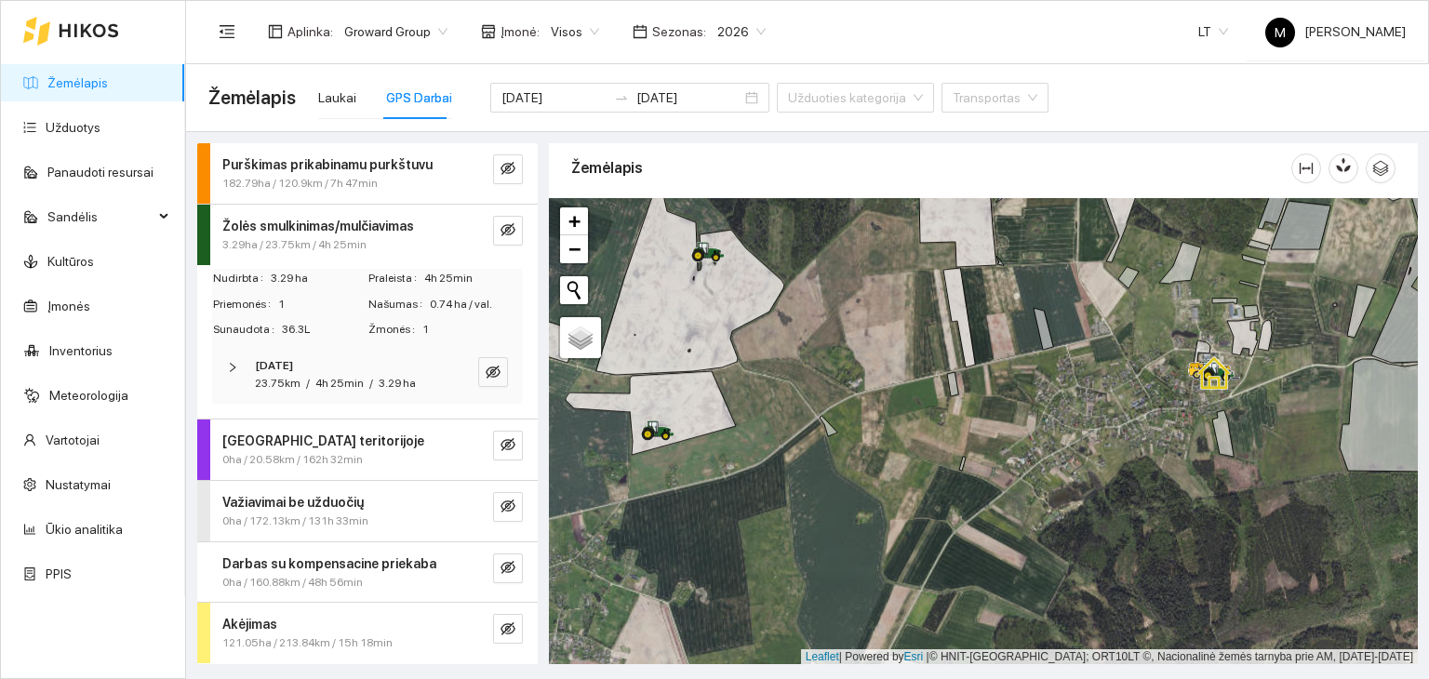
click at [346, 281] on span "3.29 ha" at bounding box center [319, 279] width 96 height 18
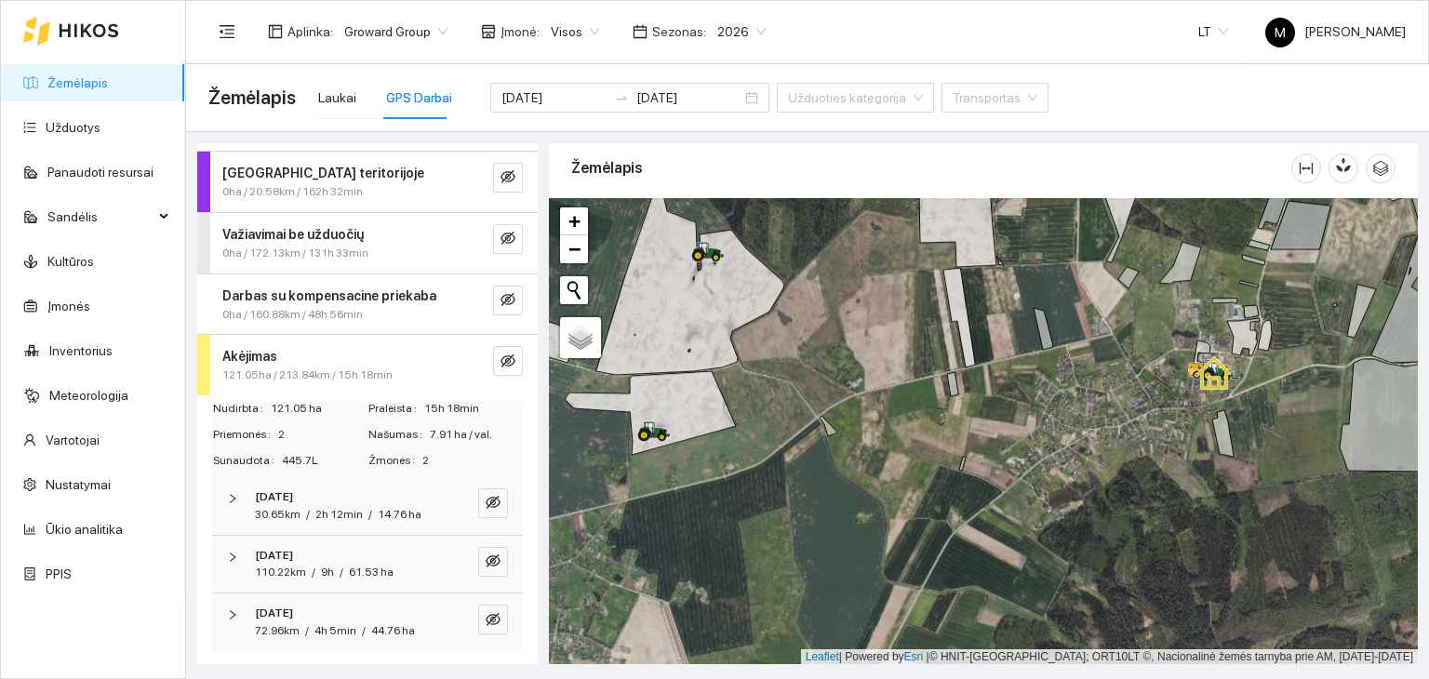
scroll to position [279, 0]
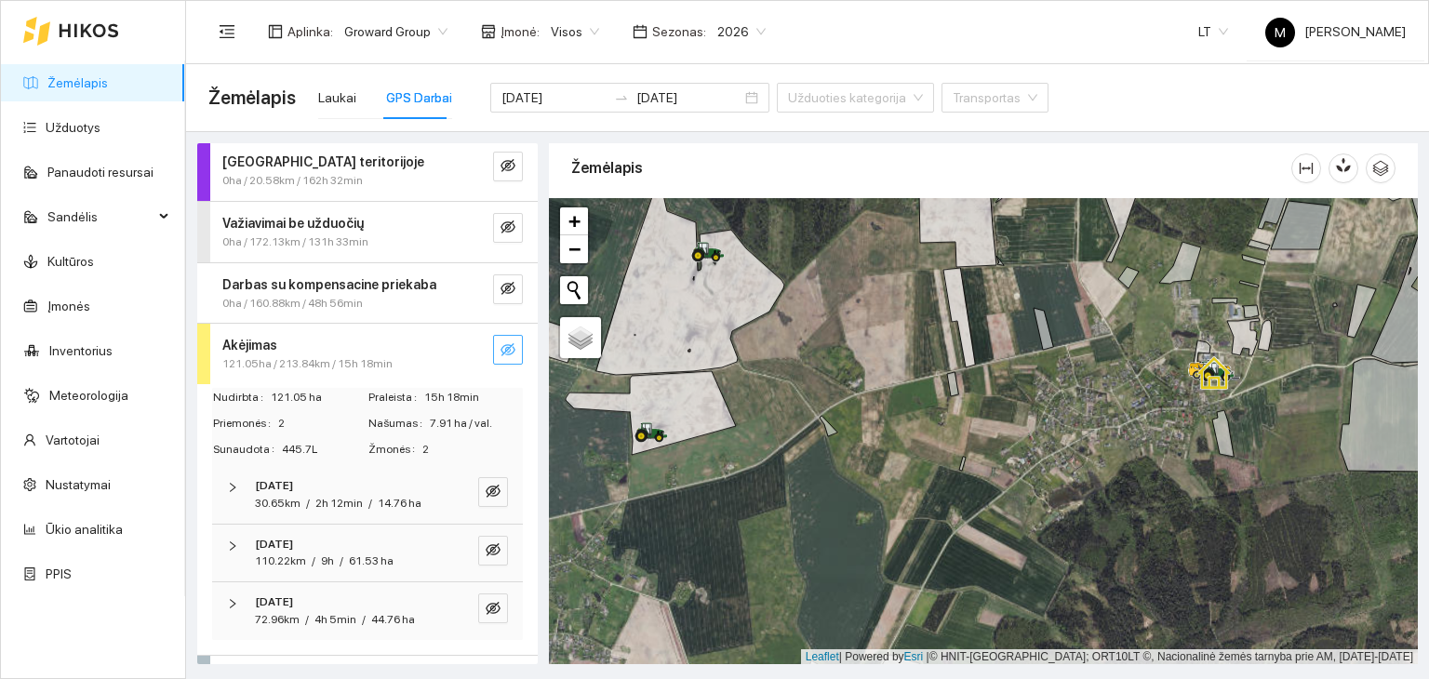
click at [501, 355] on icon "eye-invisible" at bounding box center [508, 349] width 15 height 15
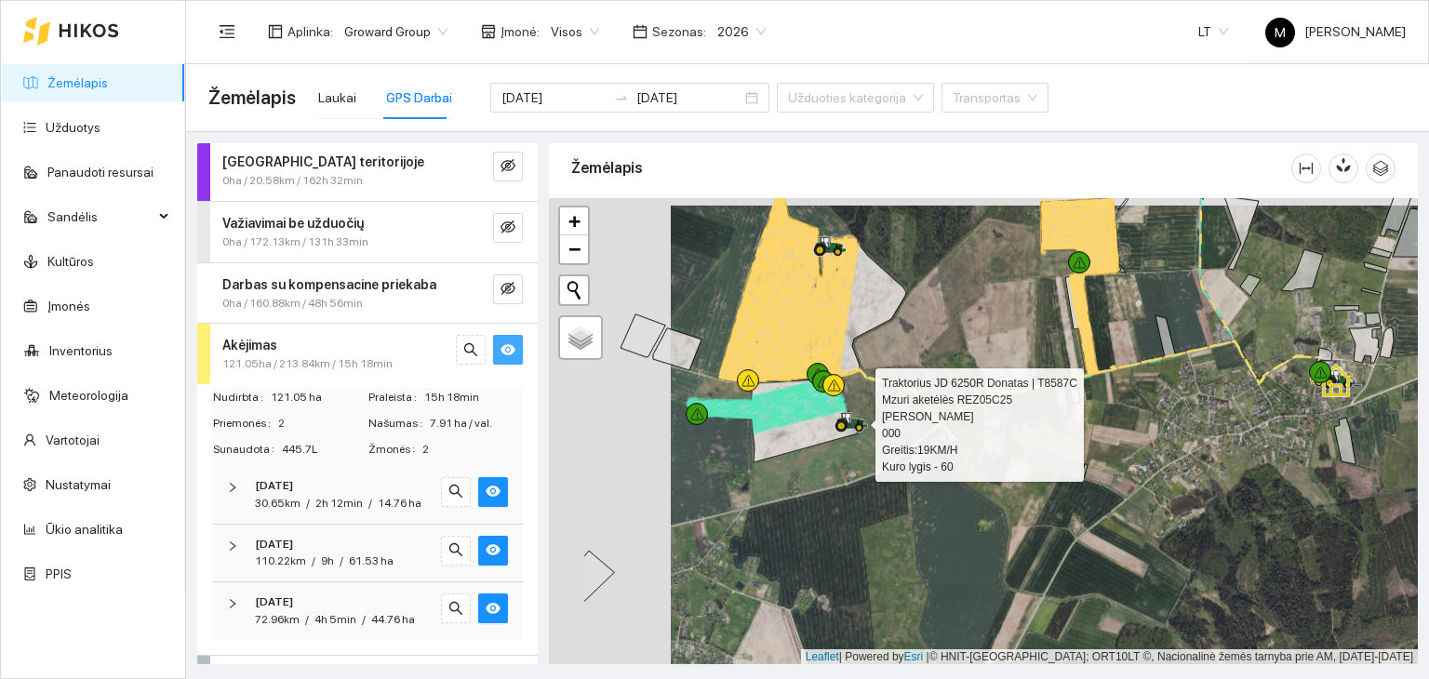
drag, startPoint x: 618, startPoint y: 269, endPoint x: 707, endPoint y: 325, distance: 105.4
click at [740, 275] on div at bounding box center [983, 431] width 869 height 467
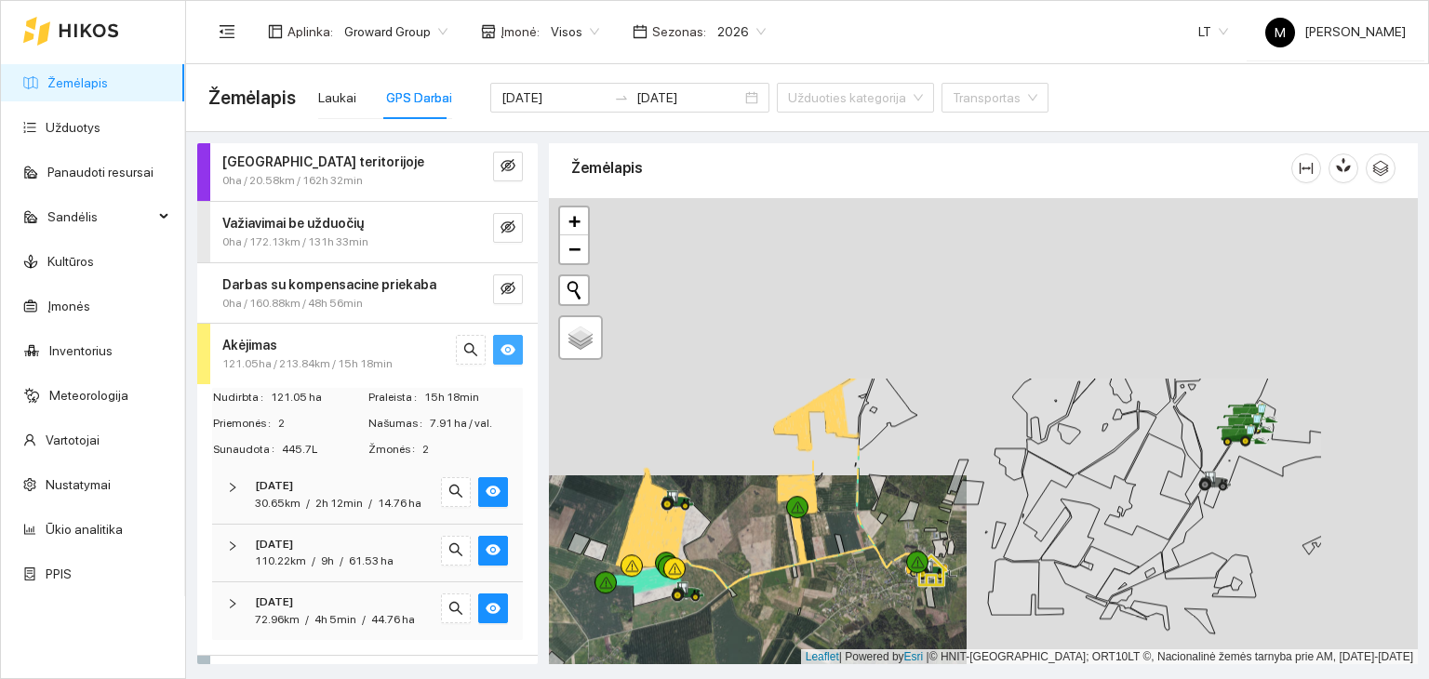
drag, startPoint x: 998, startPoint y: 310, endPoint x: 813, endPoint y: 537, distance: 292.4
click at [813, 537] on div at bounding box center [983, 431] width 869 height 467
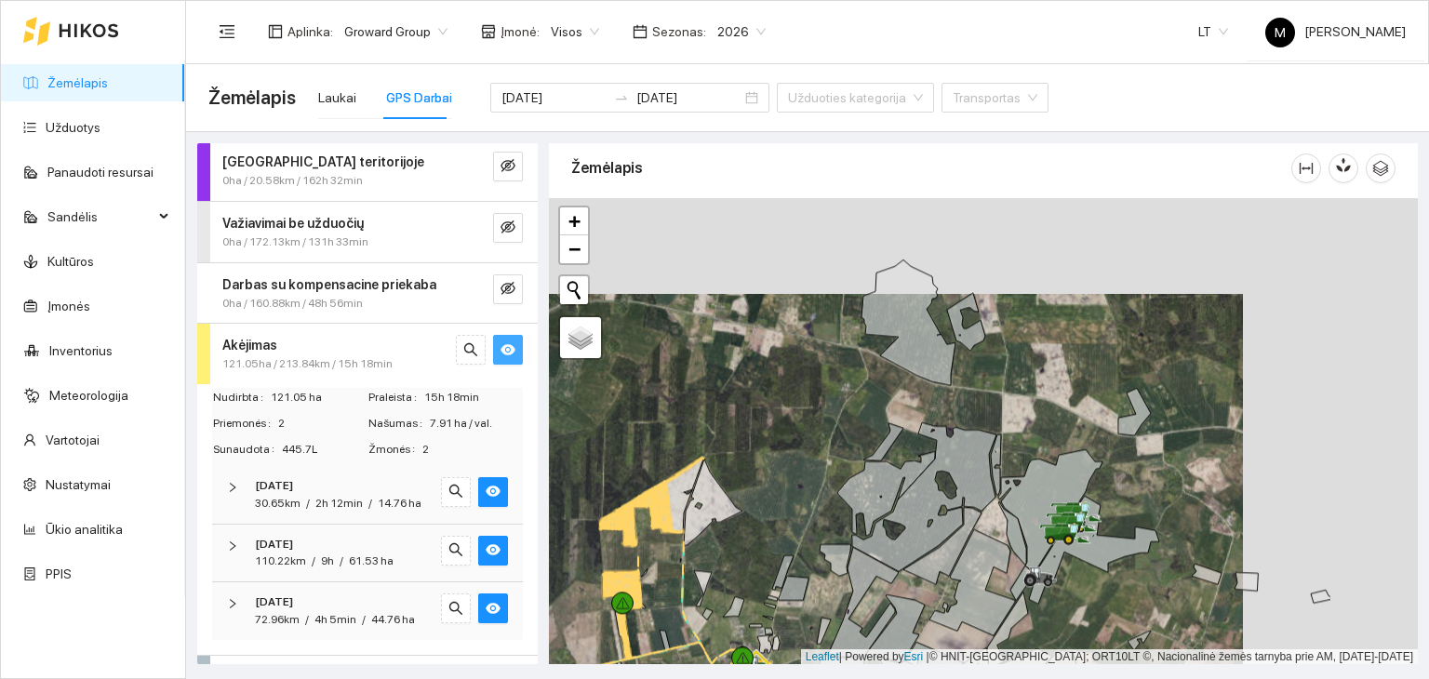
drag, startPoint x: 1277, startPoint y: 428, endPoint x: 1083, endPoint y: 519, distance: 214.0
click at [1083, 519] on div at bounding box center [983, 431] width 869 height 467
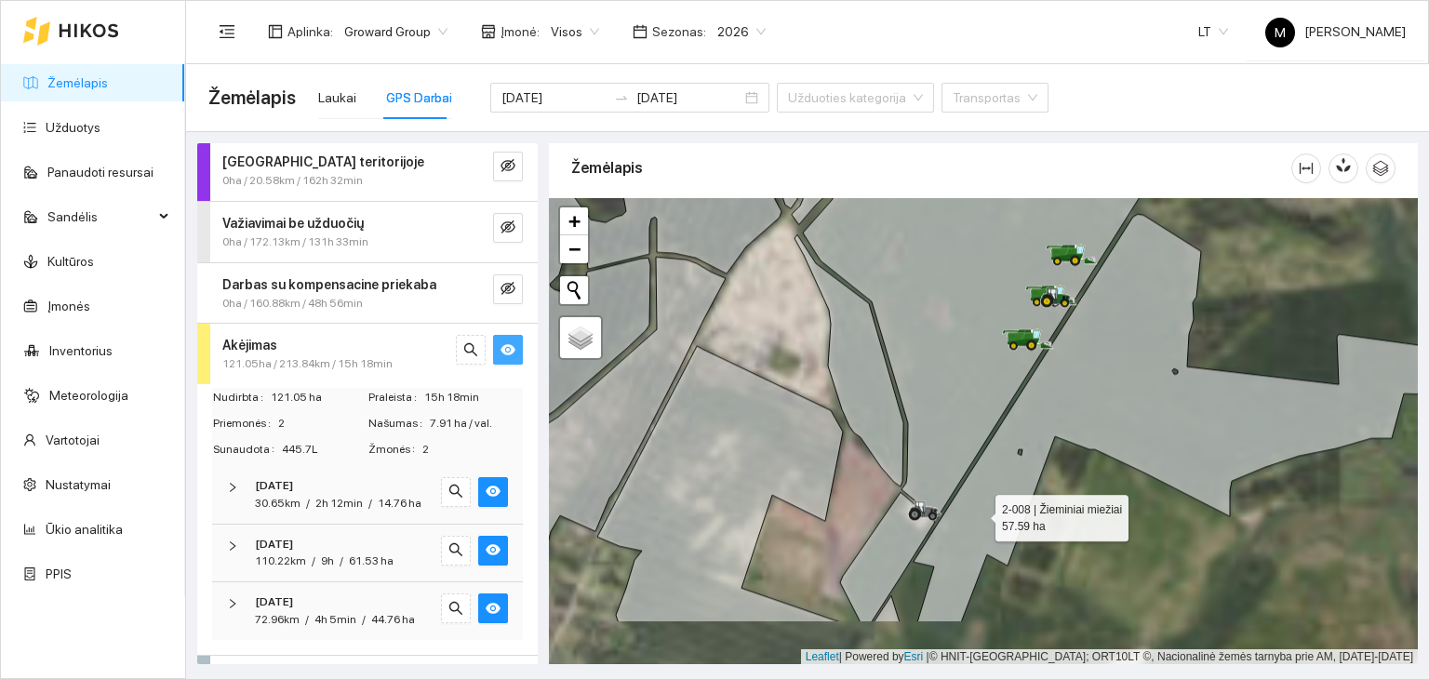
drag, startPoint x: 972, startPoint y: 580, endPoint x: 979, endPoint y: 512, distance: 68.3
click at [979, 512] on icon at bounding box center [1176, 418] width 524 height 409
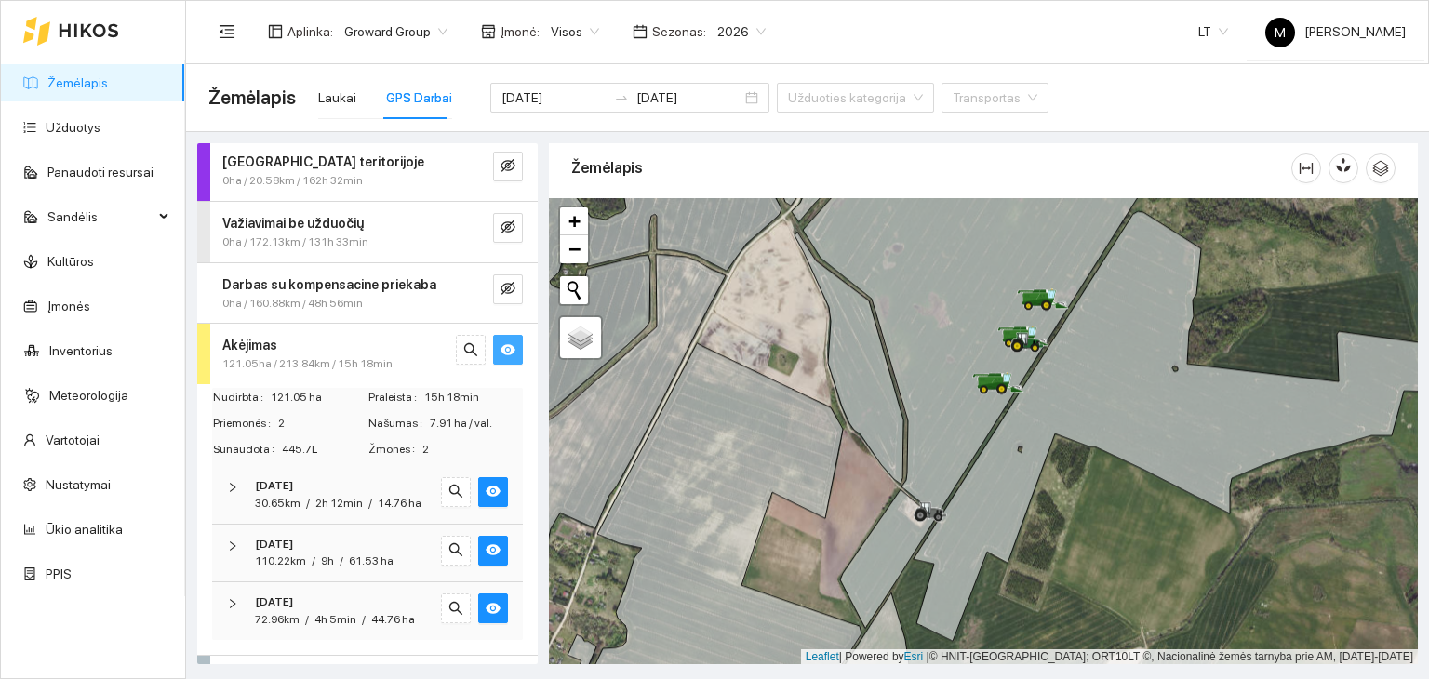
click at [862, 361] on icon at bounding box center [689, 527] width 343 height 369
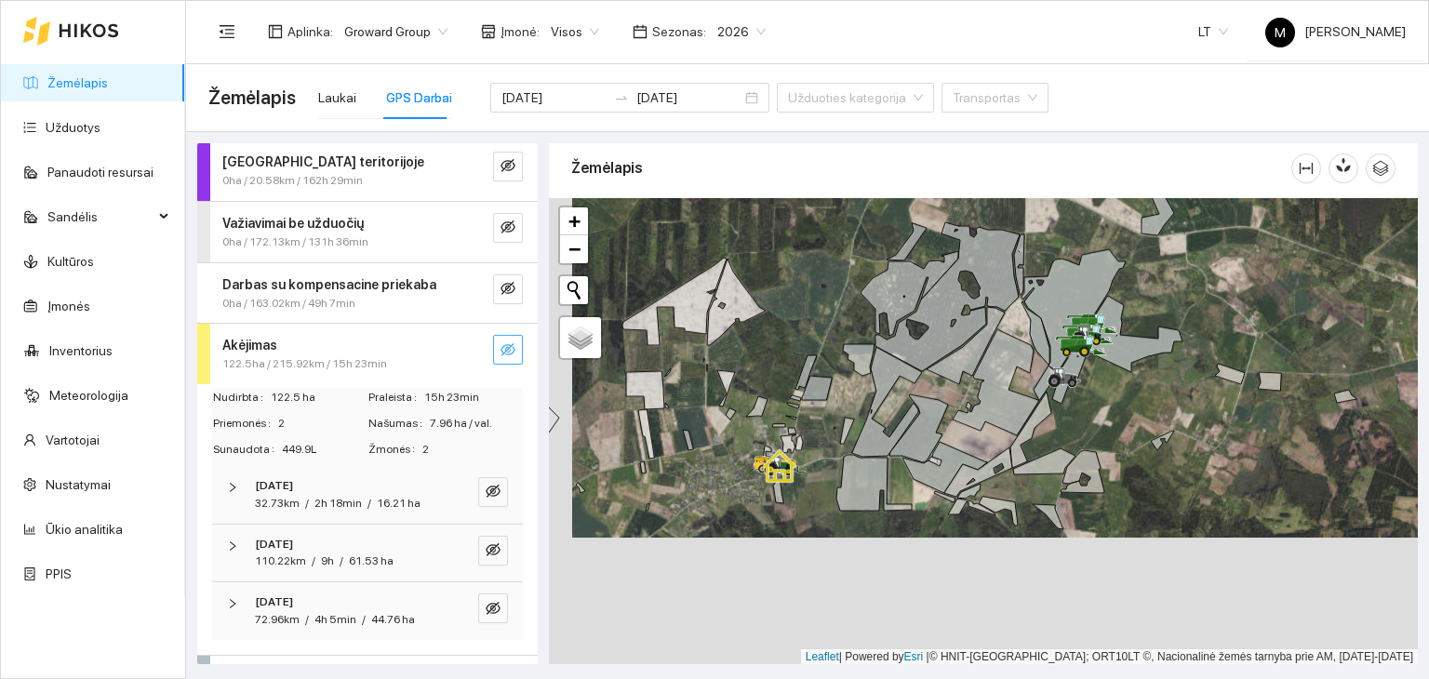
drag, startPoint x: 797, startPoint y: 597, endPoint x: 820, endPoint y: 469, distance: 129.6
click at [820, 469] on div at bounding box center [983, 431] width 869 height 467
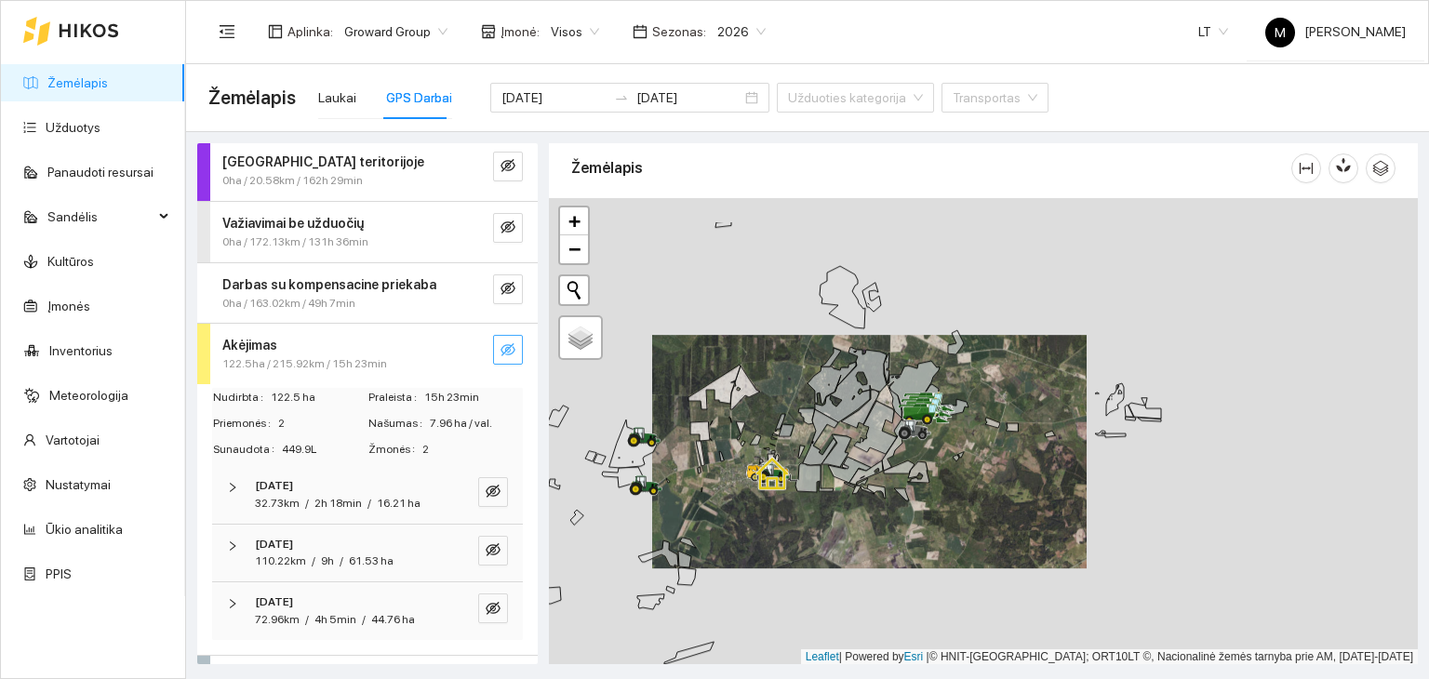
drag, startPoint x: 794, startPoint y: 330, endPoint x: 767, endPoint y: 422, distance: 96.0
click at [767, 422] on div at bounding box center [983, 431] width 869 height 467
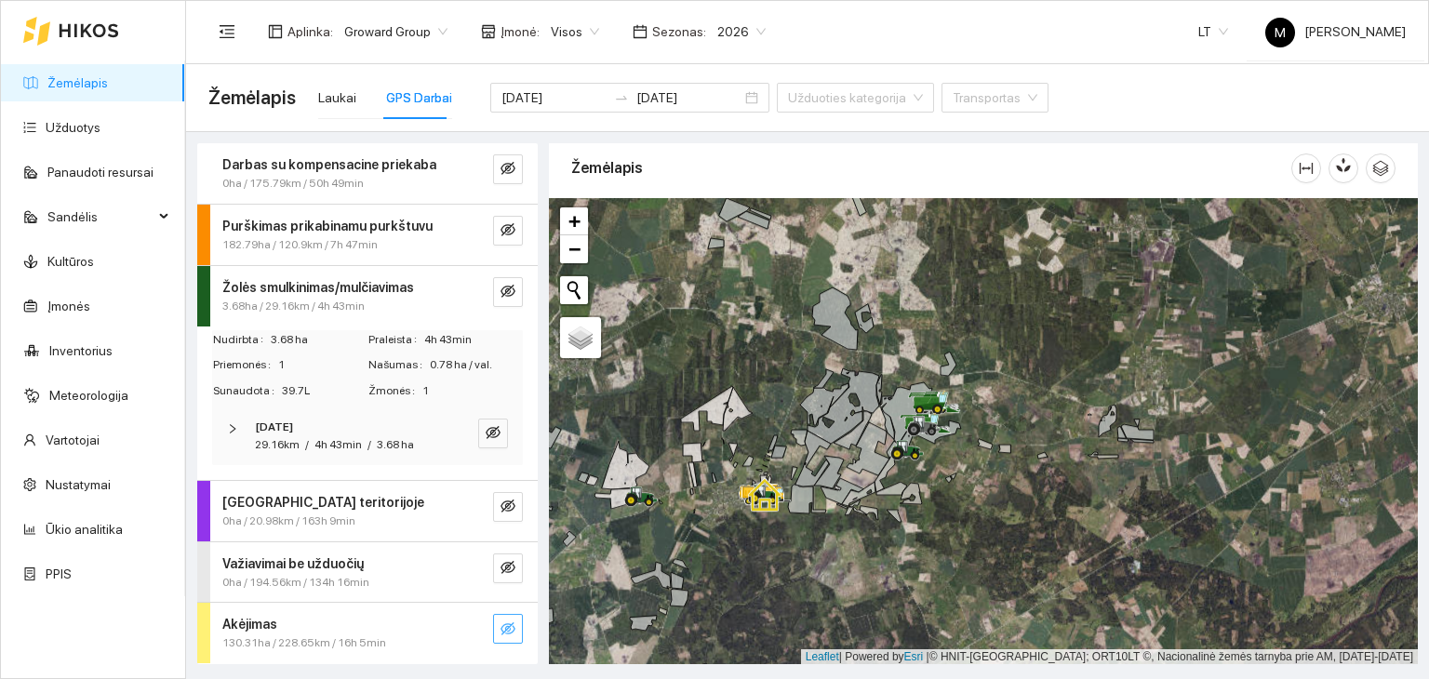
click at [495, 637] on button "button" at bounding box center [508, 629] width 30 height 30
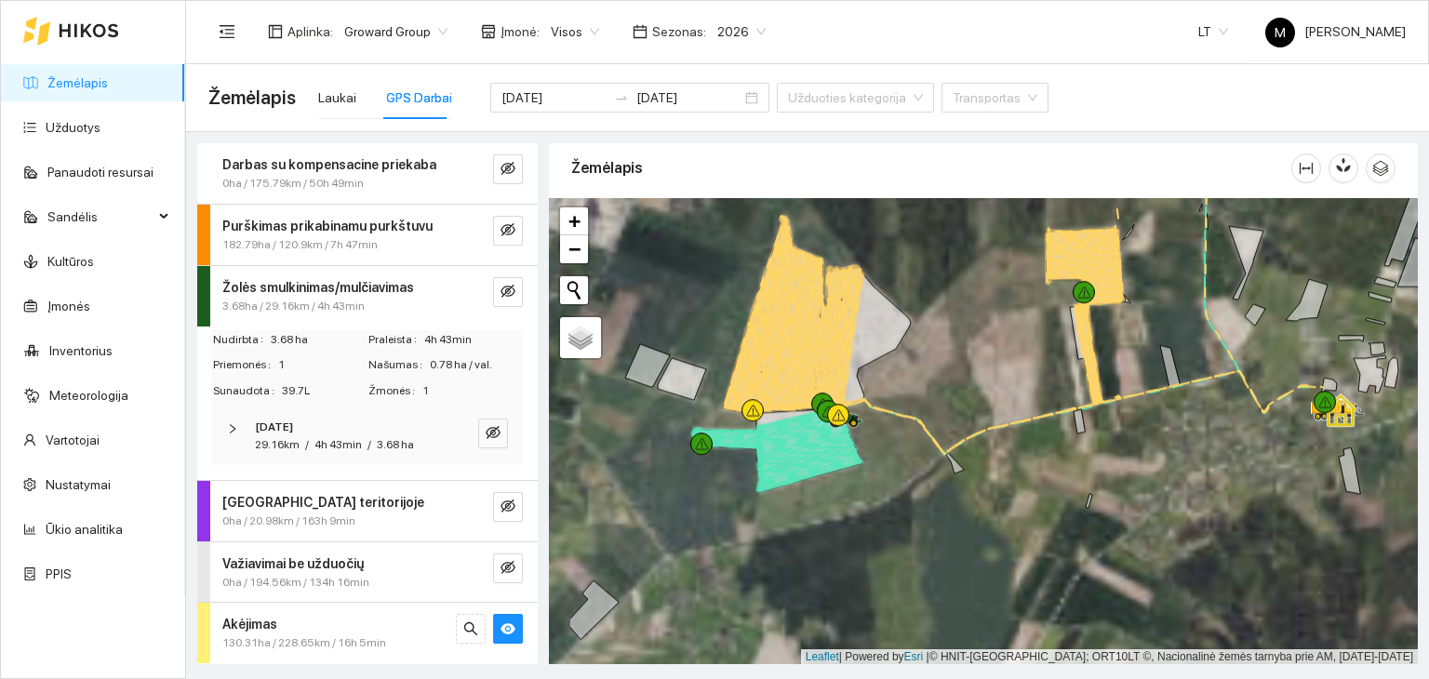
drag, startPoint x: 628, startPoint y: 440, endPoint x: 737, endPoint y: 462, distance: 111.0
click at [737, 462] on div at bounding box center [983, 431] width 869 height 467
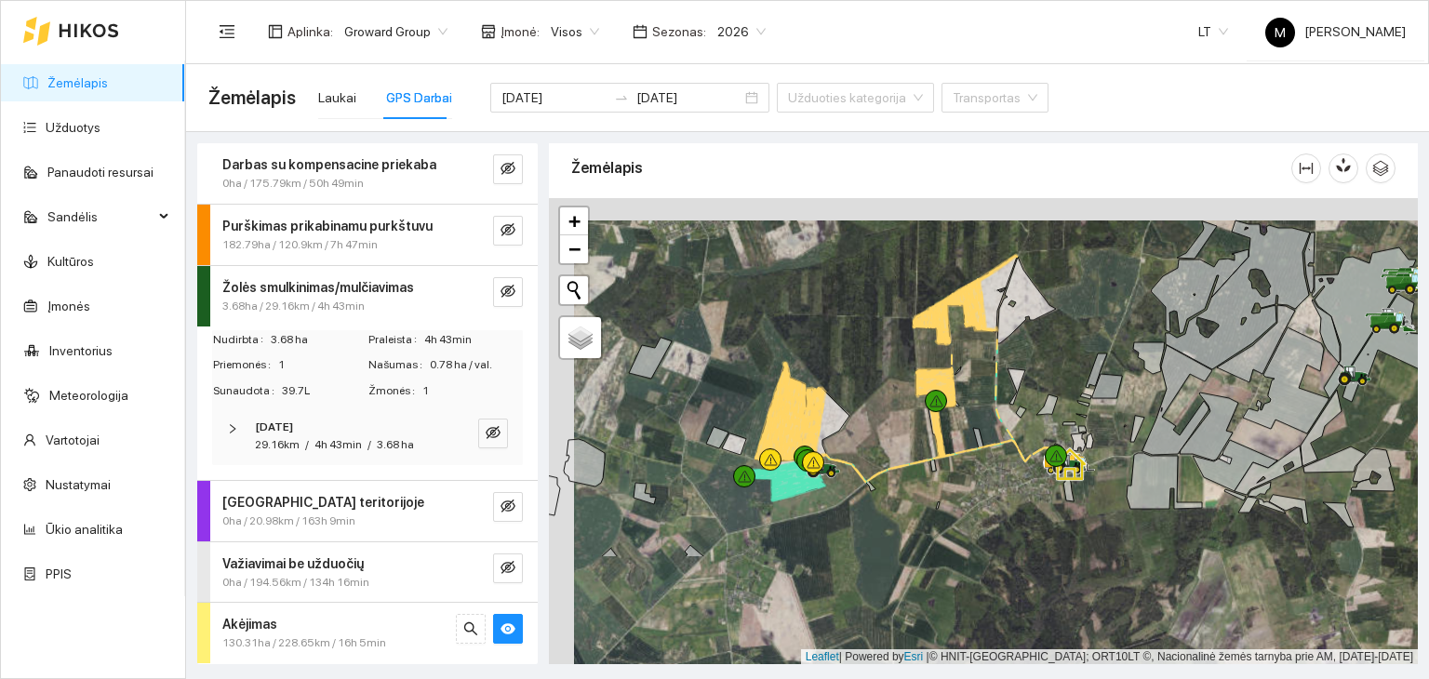
drag, startPoint x: 707, startPoint y: 532, endPoint x: 741, endPoint y: 377, distance: 159.0
click at [741, 377] on div at bounding box center [983, 431] width 869 height 467
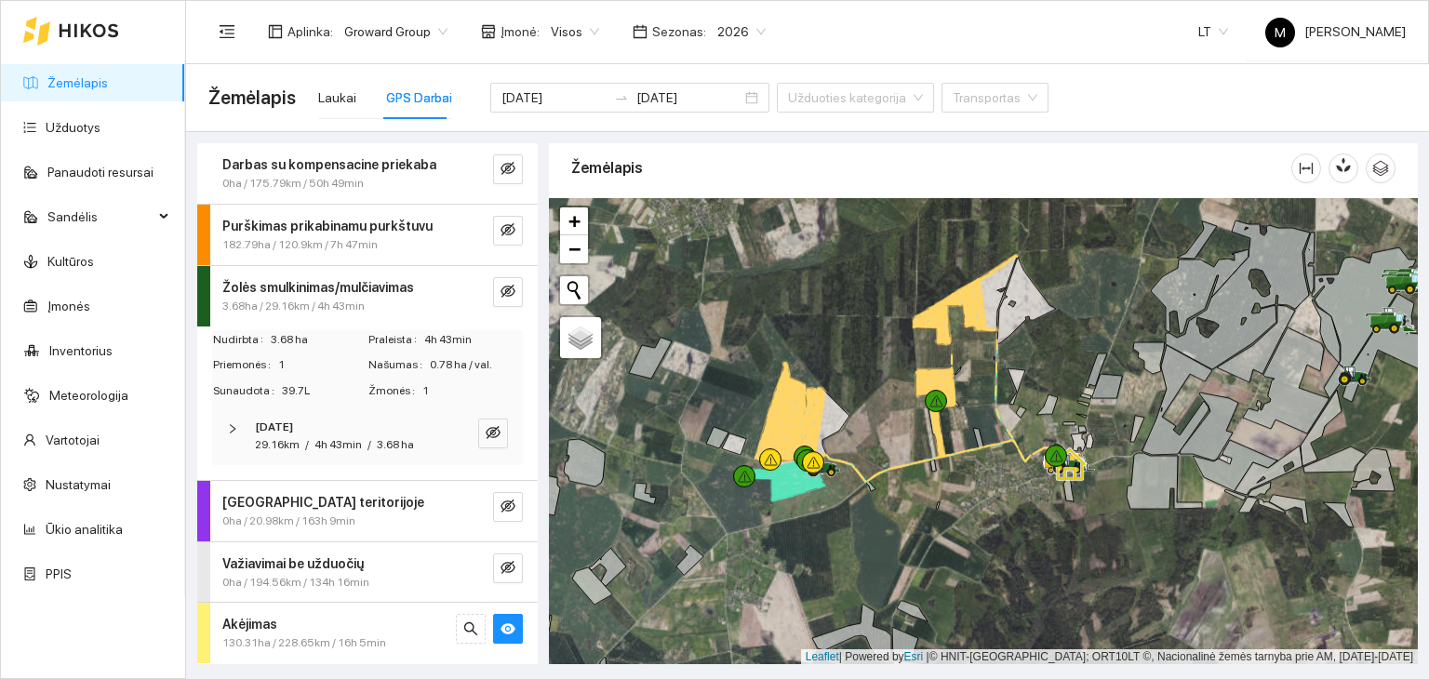
click at [793, 479] on icon at bounding box center [781, 477] width 82 height 33
click at [97, 125] on link "Užduotys" at bounding box center [73, 127] width 55 height 15
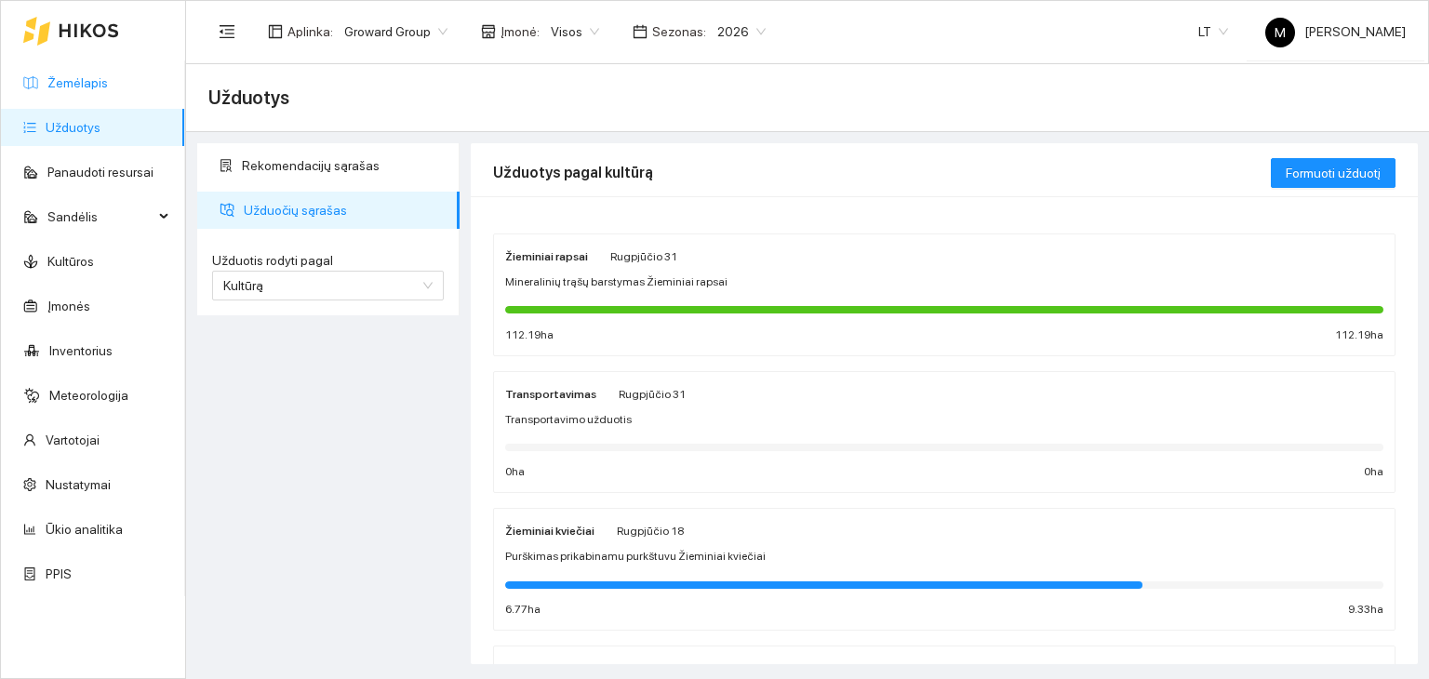
click at [74, 76] on link "Žemėlapis" at bounding box center [77, 82] width 60 height 15
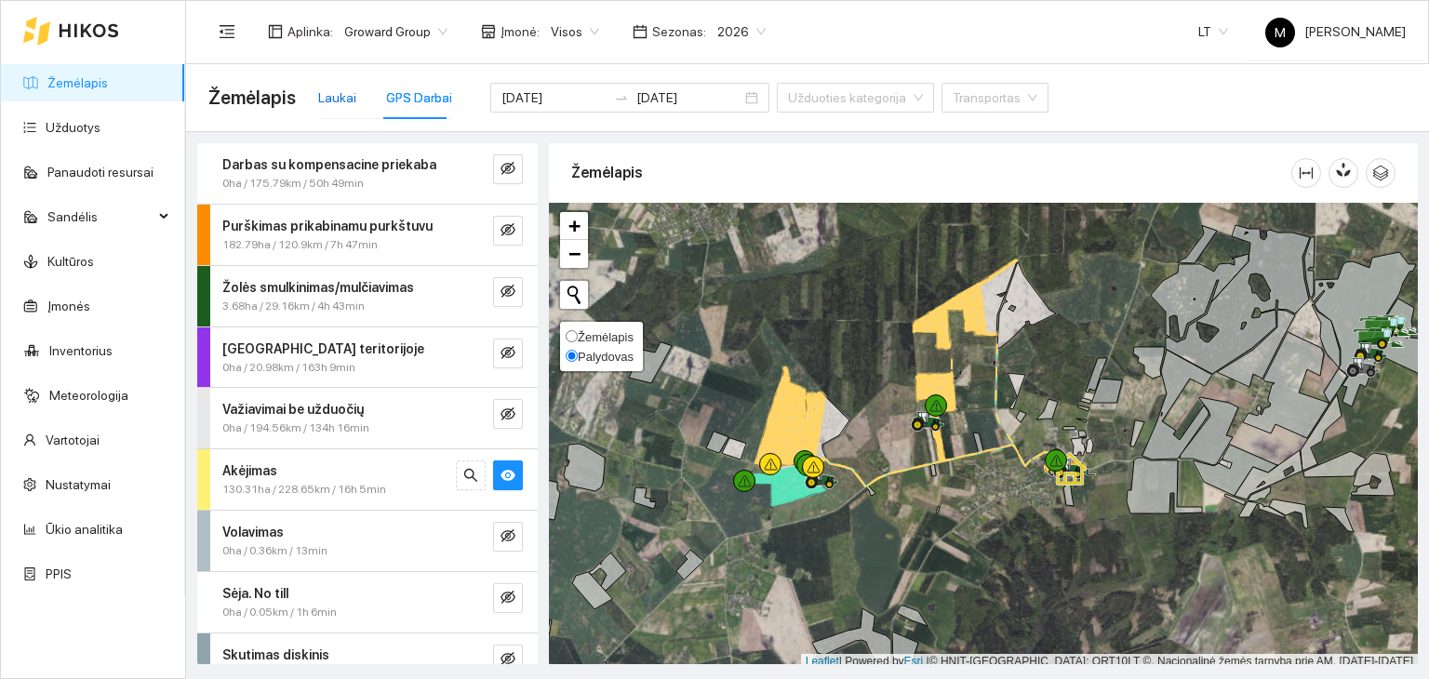
click at [342, 94] on div "Laukai" at bounding box center [337, 97] width 38 height 20
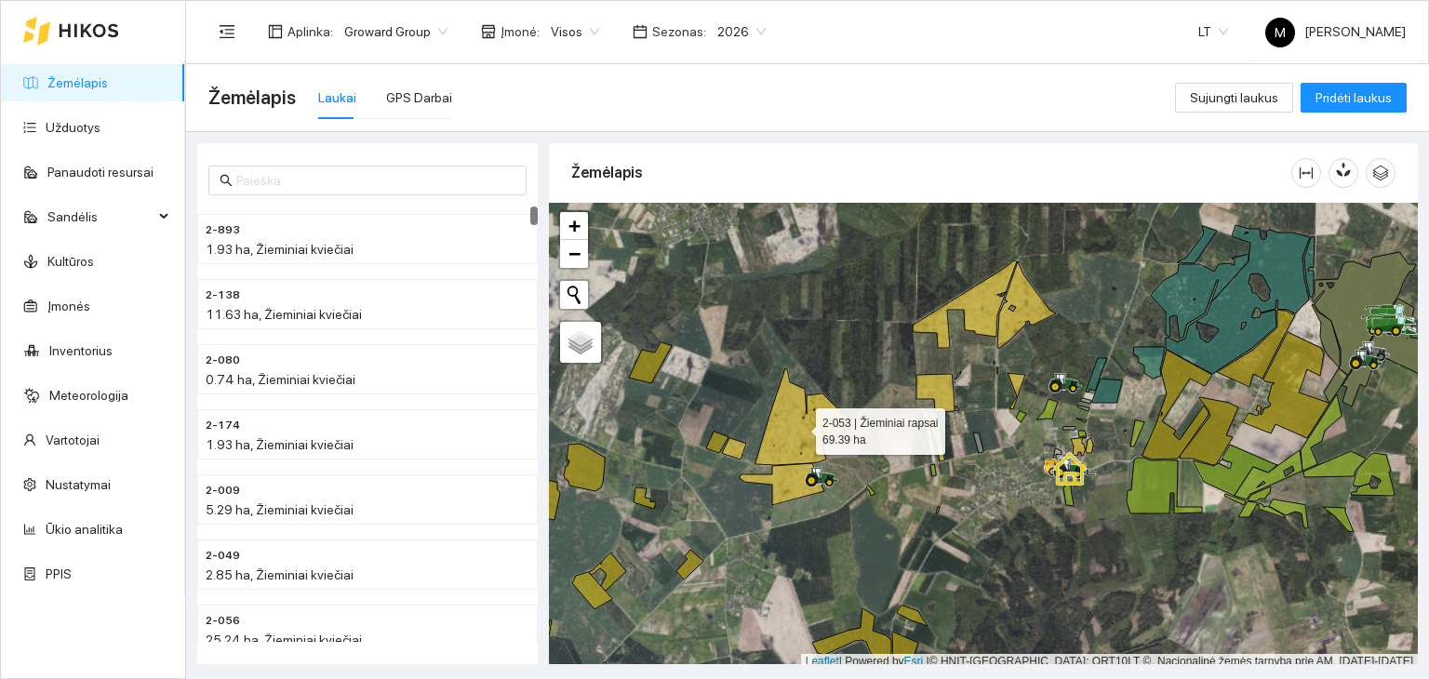
scroll to position [5, 0]
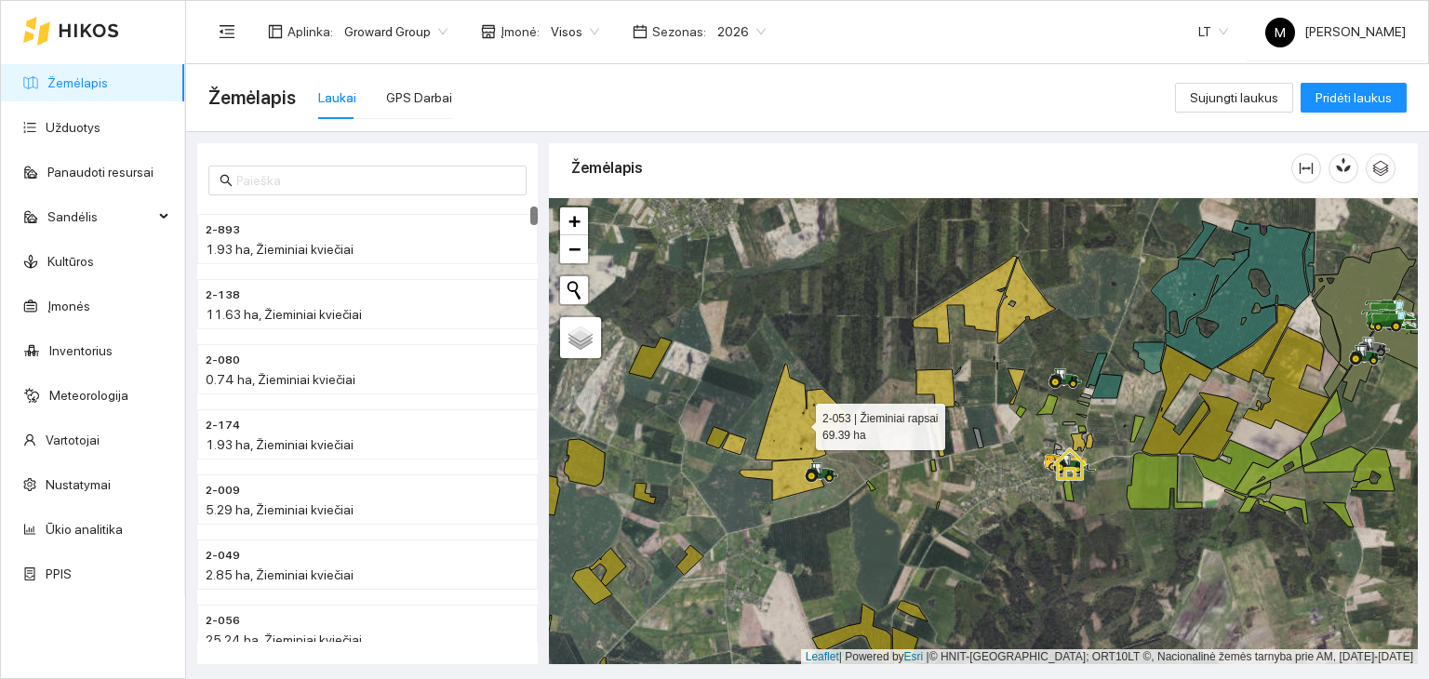
click at [802, 438] on icon at bounding box center [803, 412] width 94 height 97
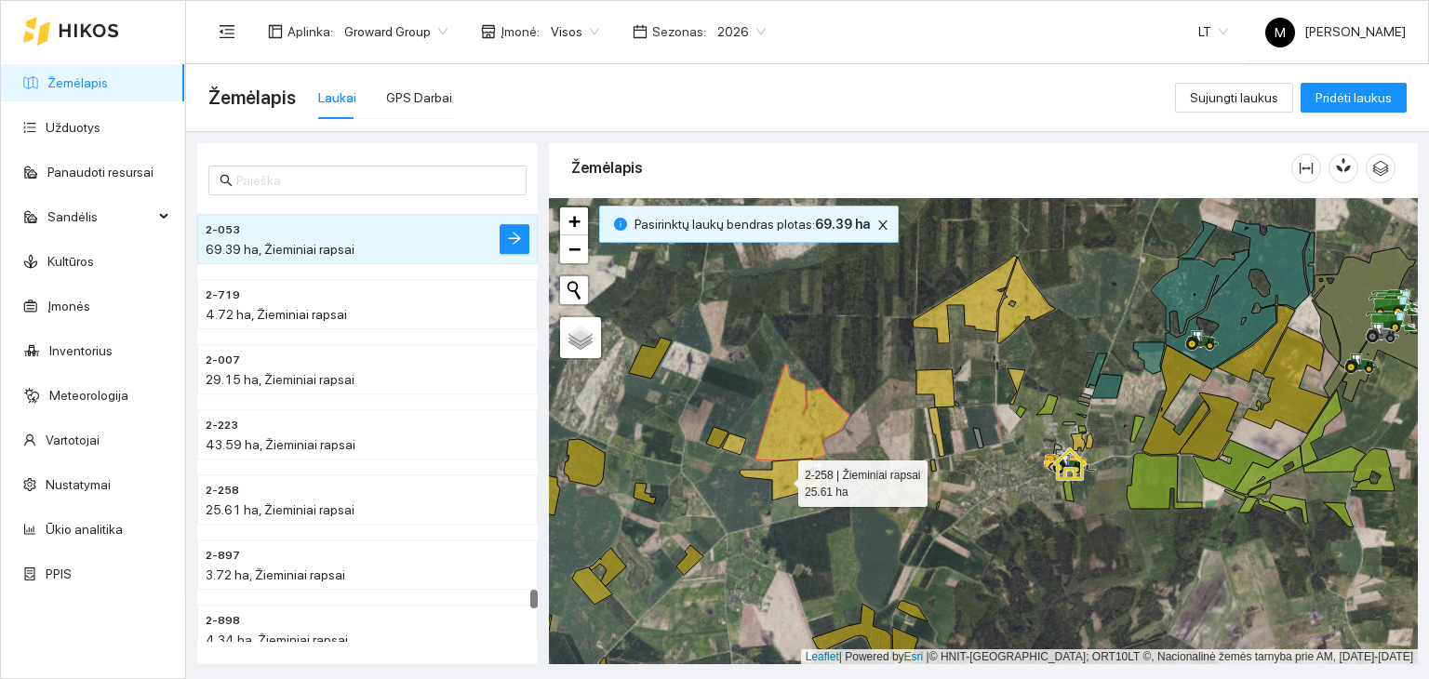
click at [782, 478] on icon at bounding box center [782, 480] width 85 height 42
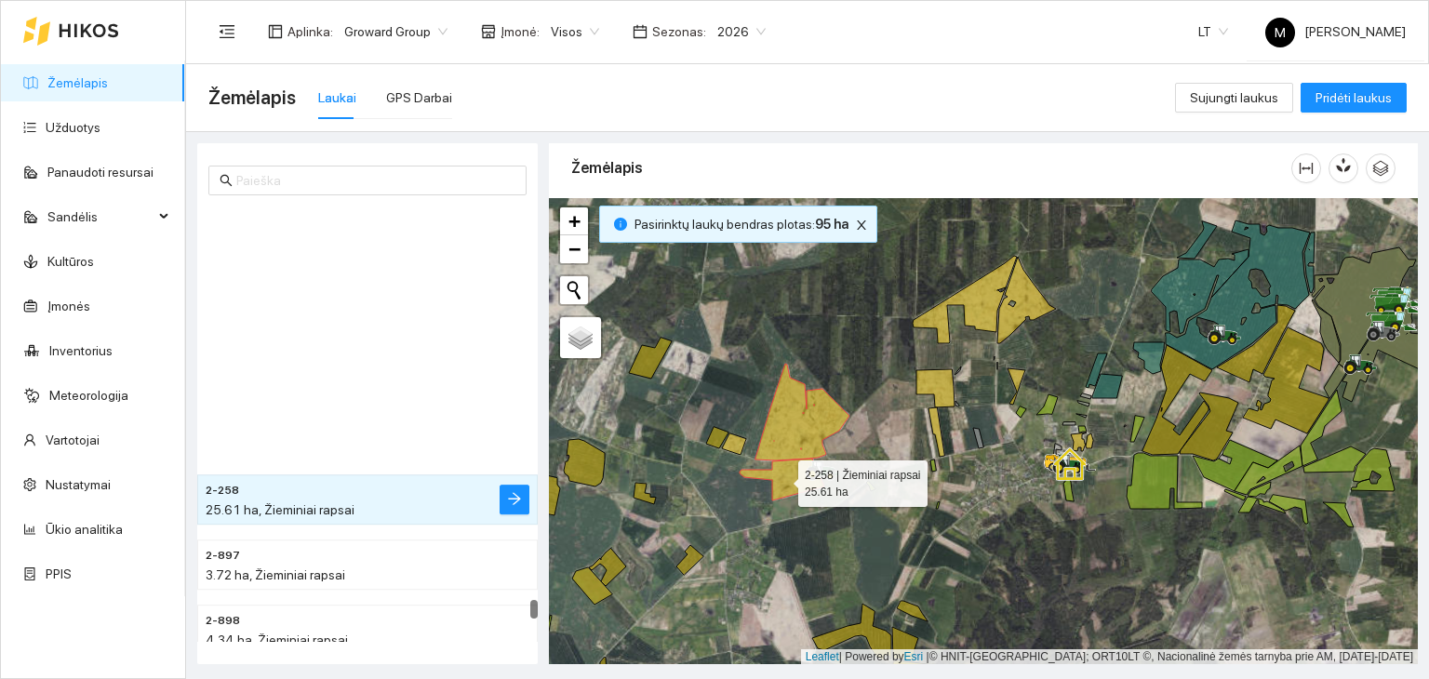
scroll to position [10200, 0]
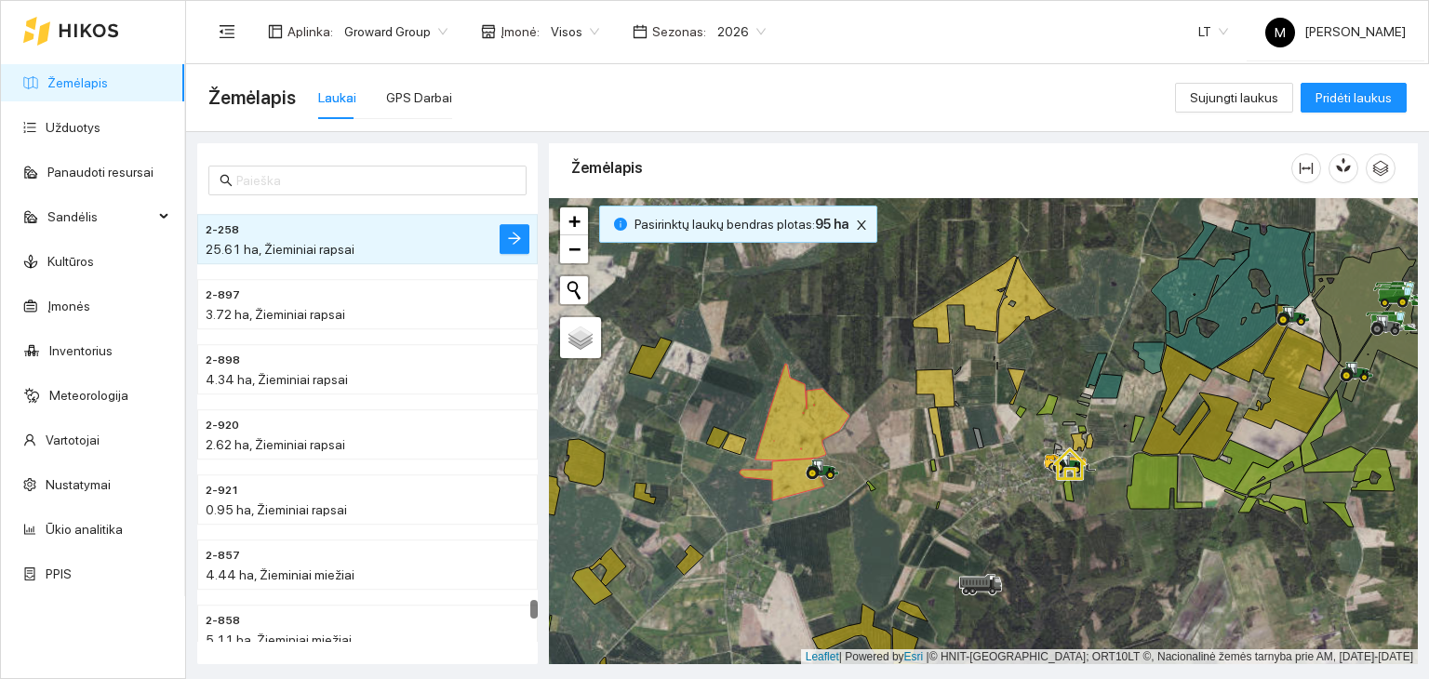
click at [734, 456] on div at bounding box center [983, 431] width 869 height 467
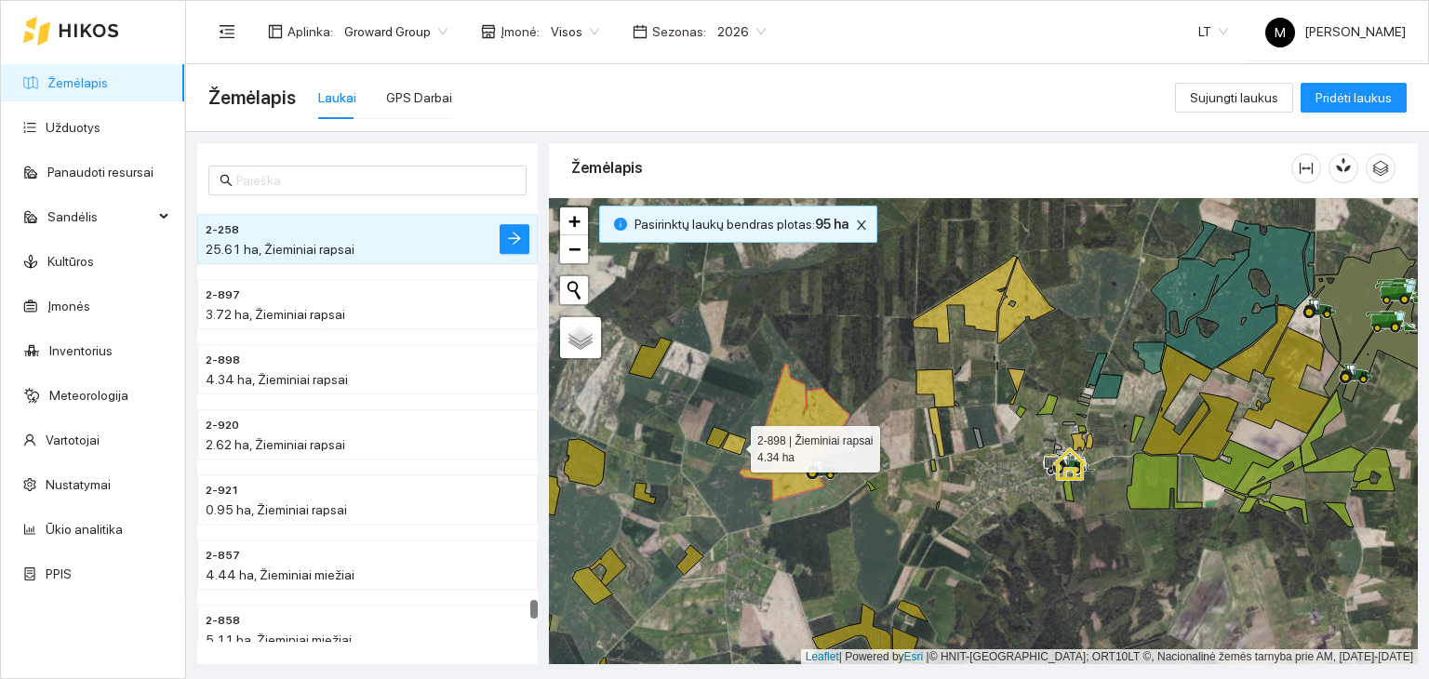
click at [737, 444] on icon at bounding box center [734, 444] width 24 height 21
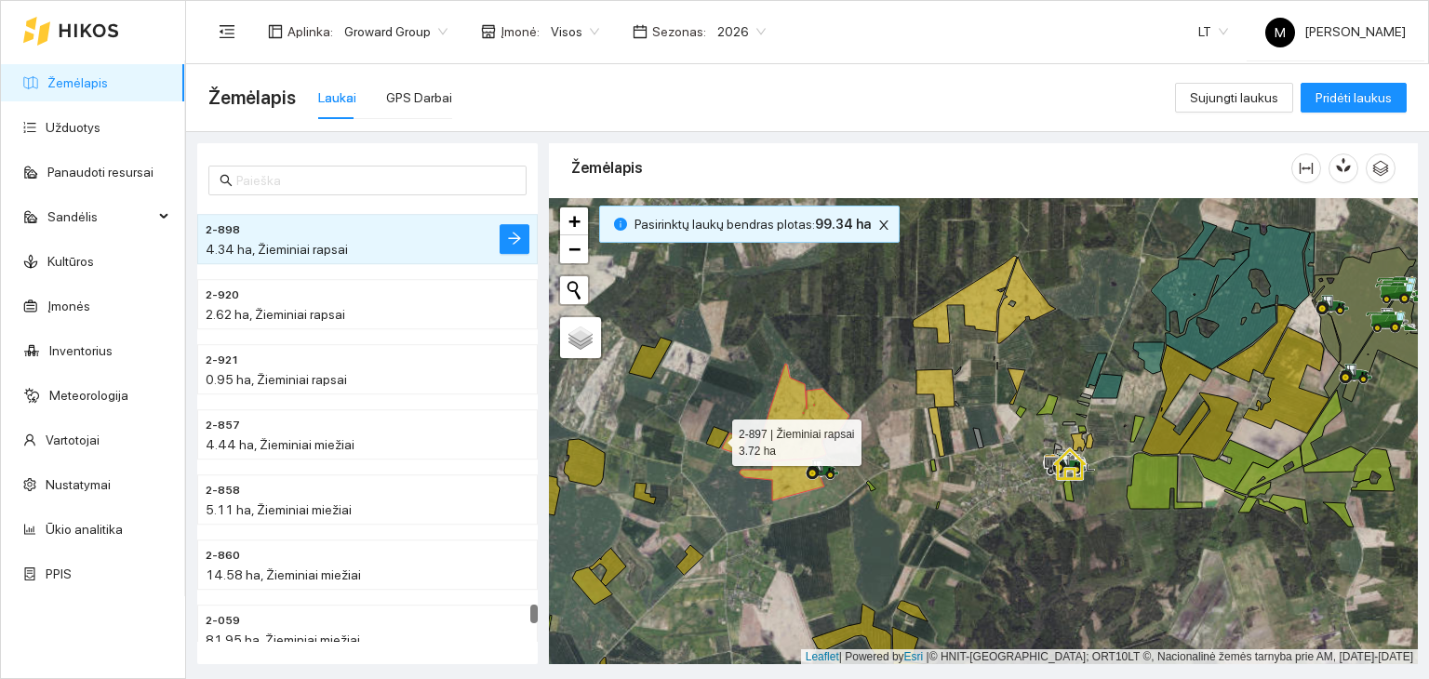
click at [716, 437] on icon at bounding box center [717, 437] width 22 height 21
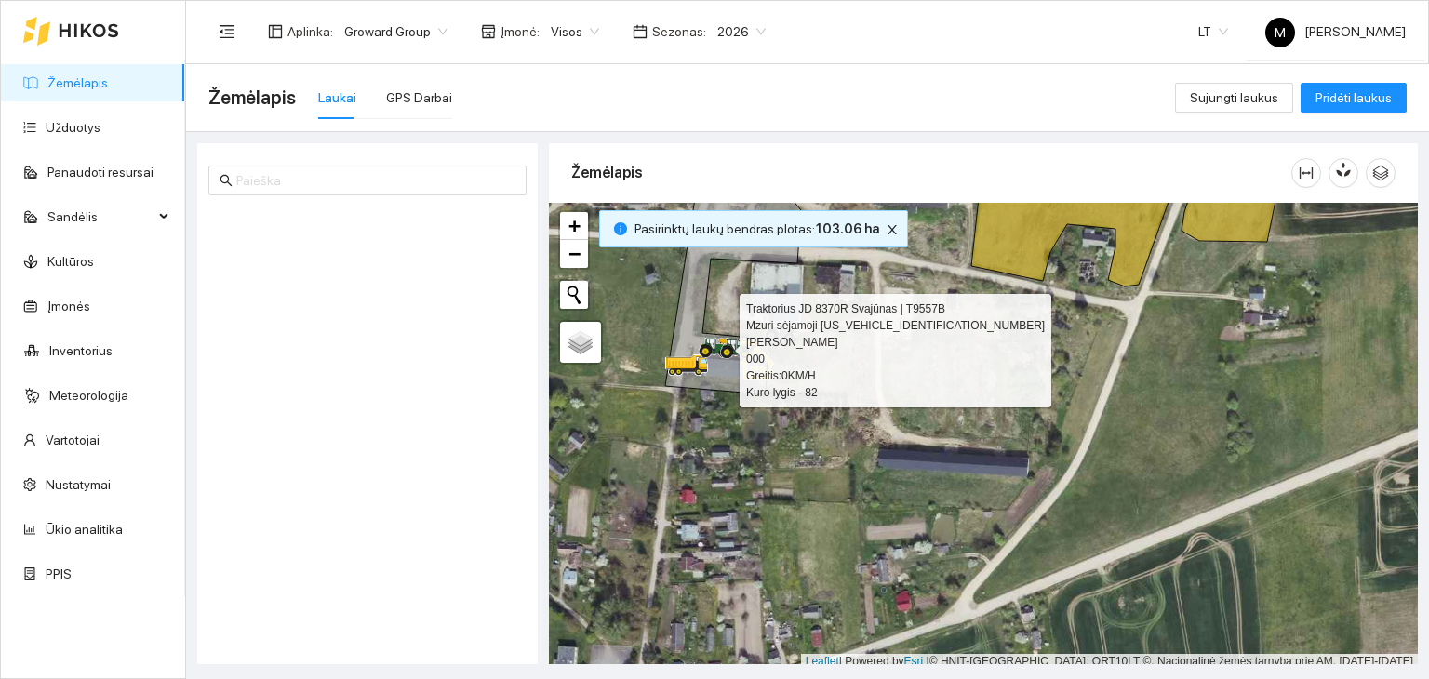
scroll to position [5, 0]
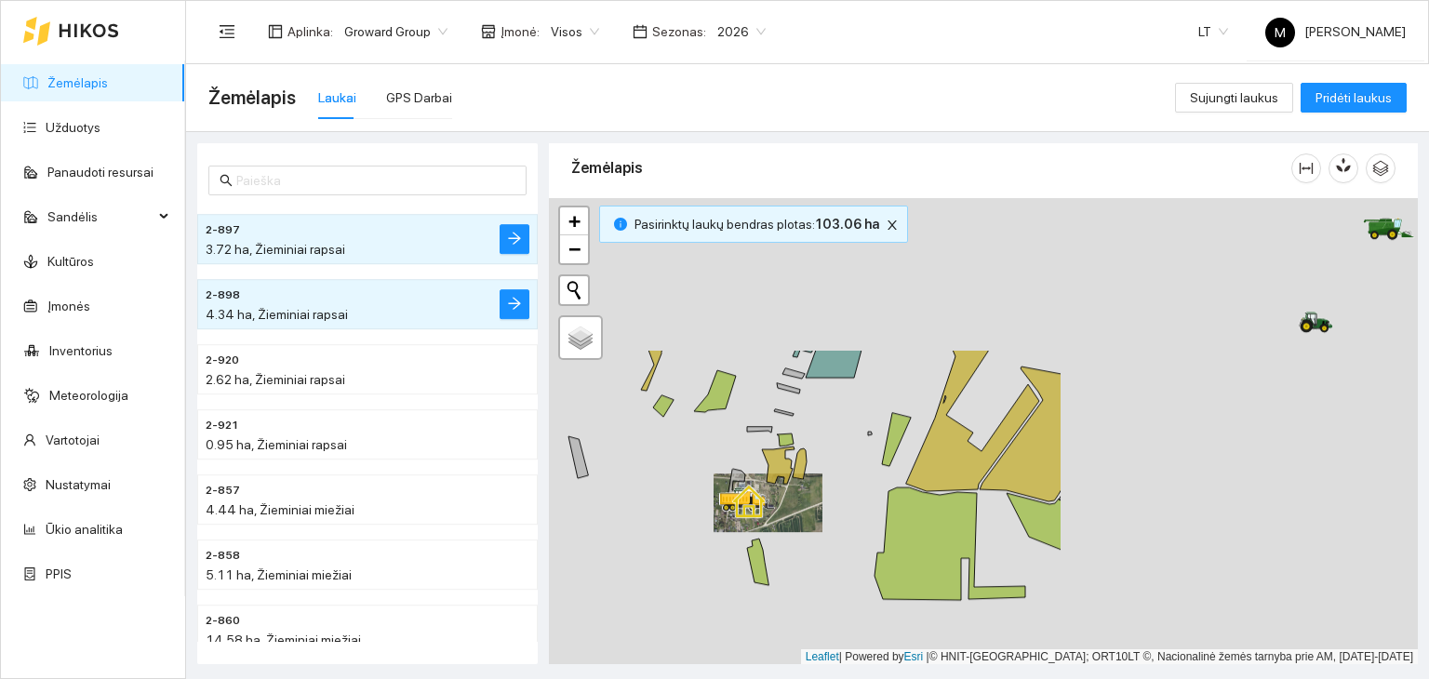
drag, startPoint x: 1201, startPoint y: 332, endPoint x: 752, endPoint y: 531, distance: 491.6
click at [755, 531] on div at bounding box center [983, 431] width 869 height 467
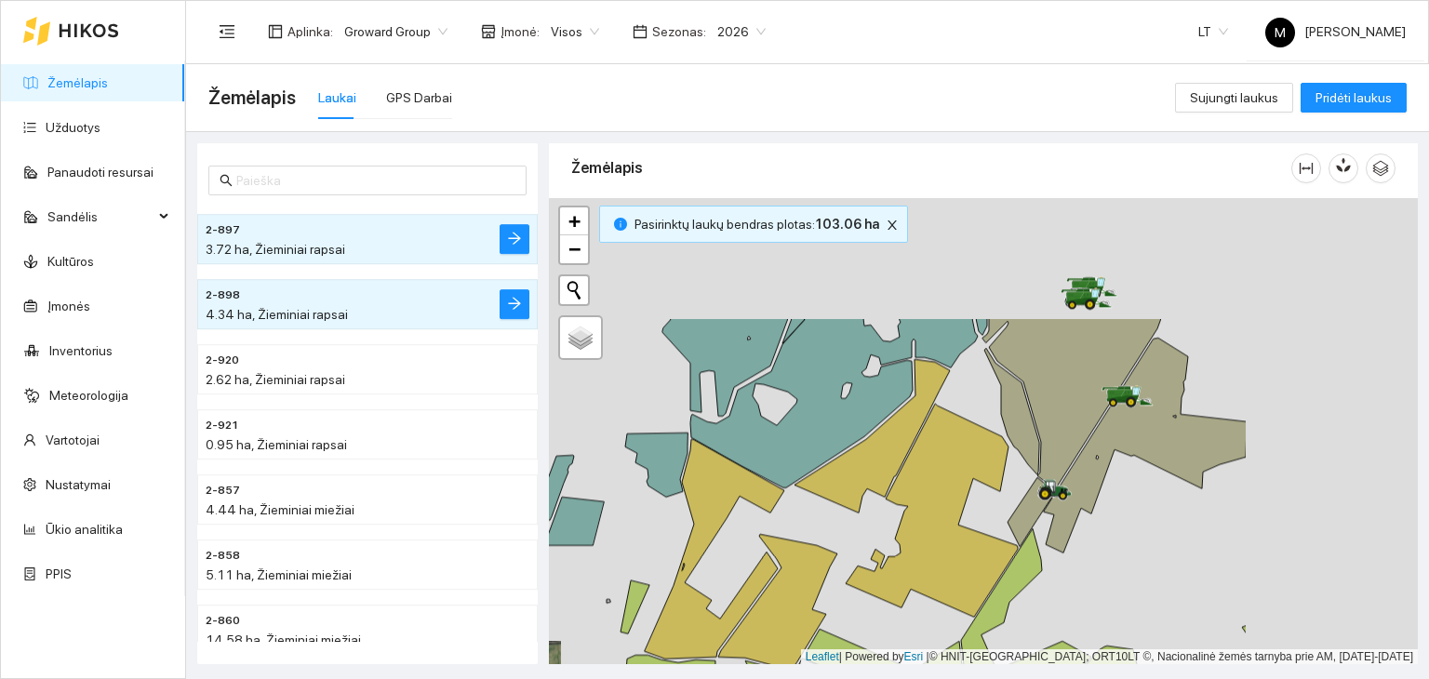
drag, startPoint x: 1091, startPoint y: 397, endPoint x: 815, endPoint y: 551, distance: 315.4
click at [816, 551] on icon at bounding box center [777, 601] width 119 height 135
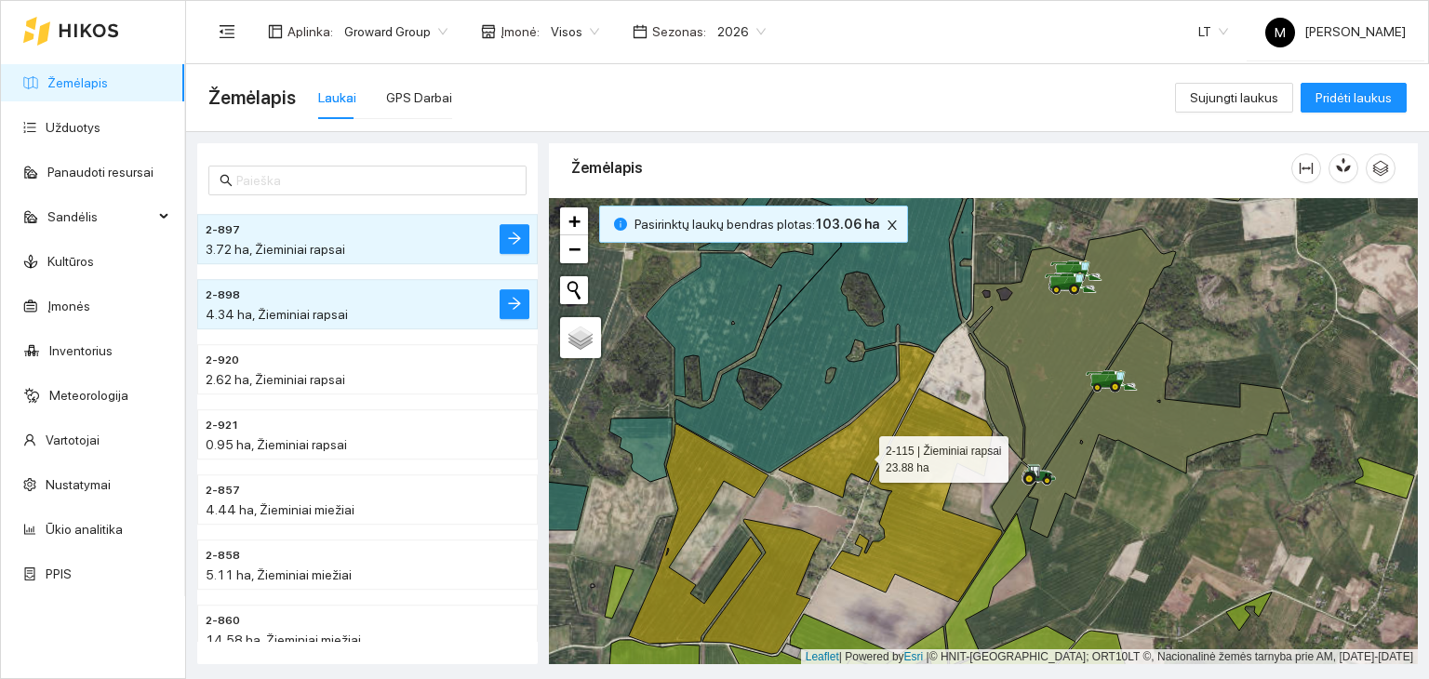
click at [863, 454] on icon at bounding box center [856, 421] width 155 height 154
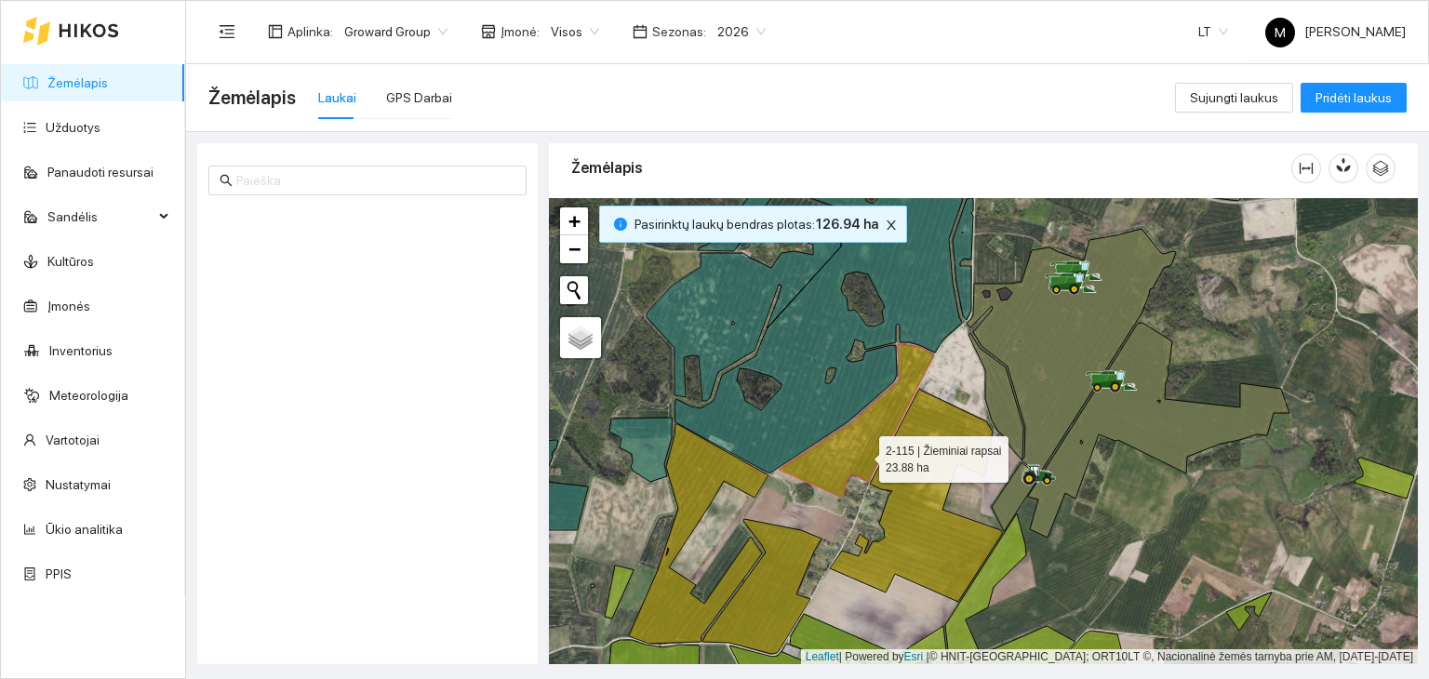
scroll to position [5912, 0]
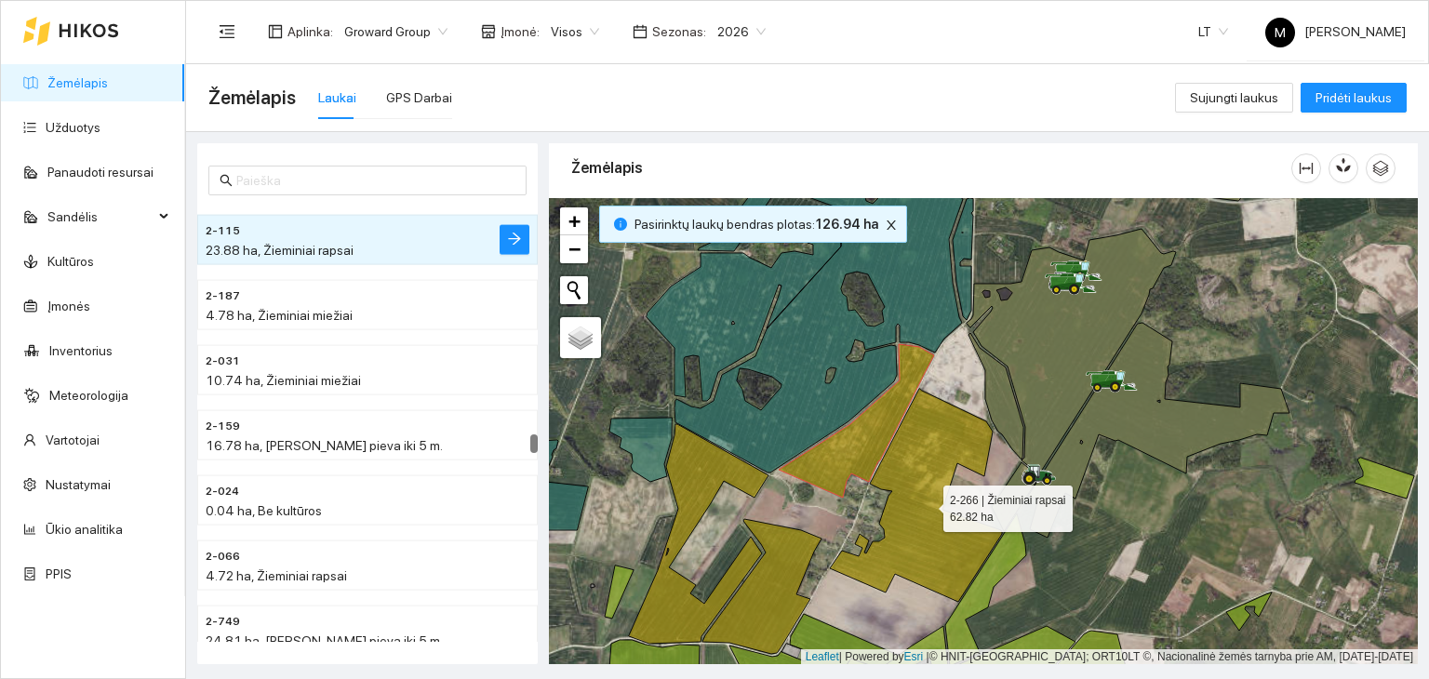
click at [908, 466] on icon at bounding box center [916, 495] width 172 height 213
